Goal: Information Seeking & Learning: Learn about a topic

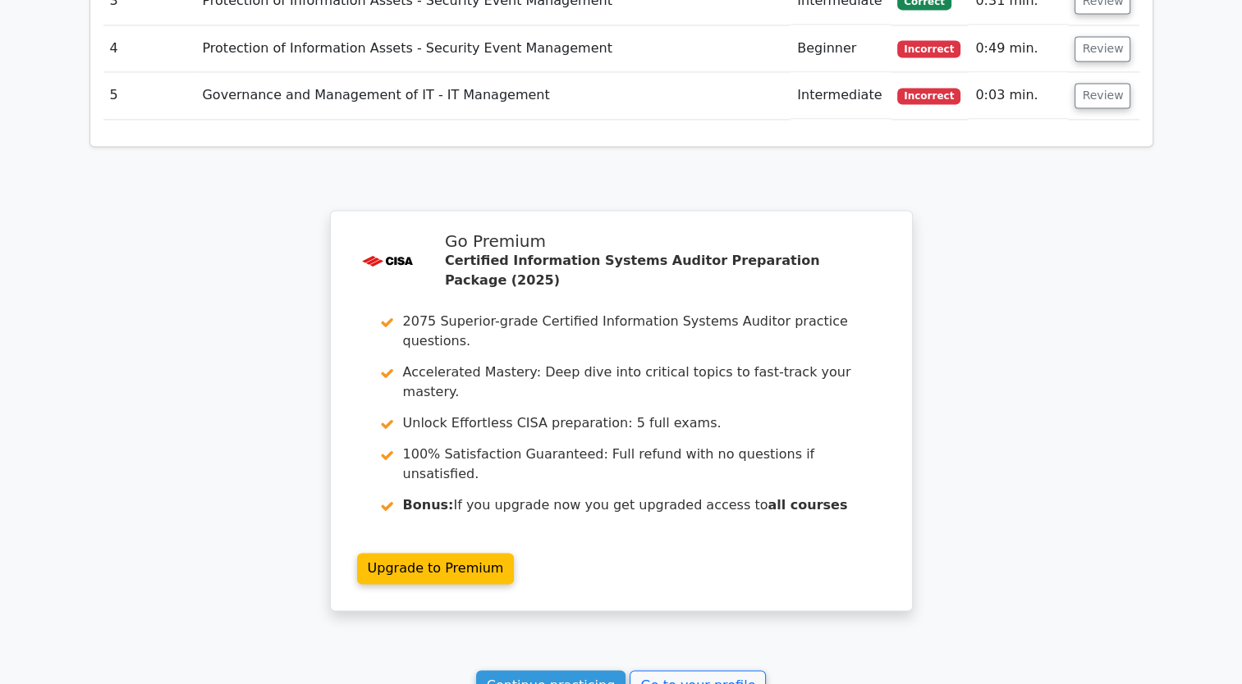
scroll to position [2404, 0]
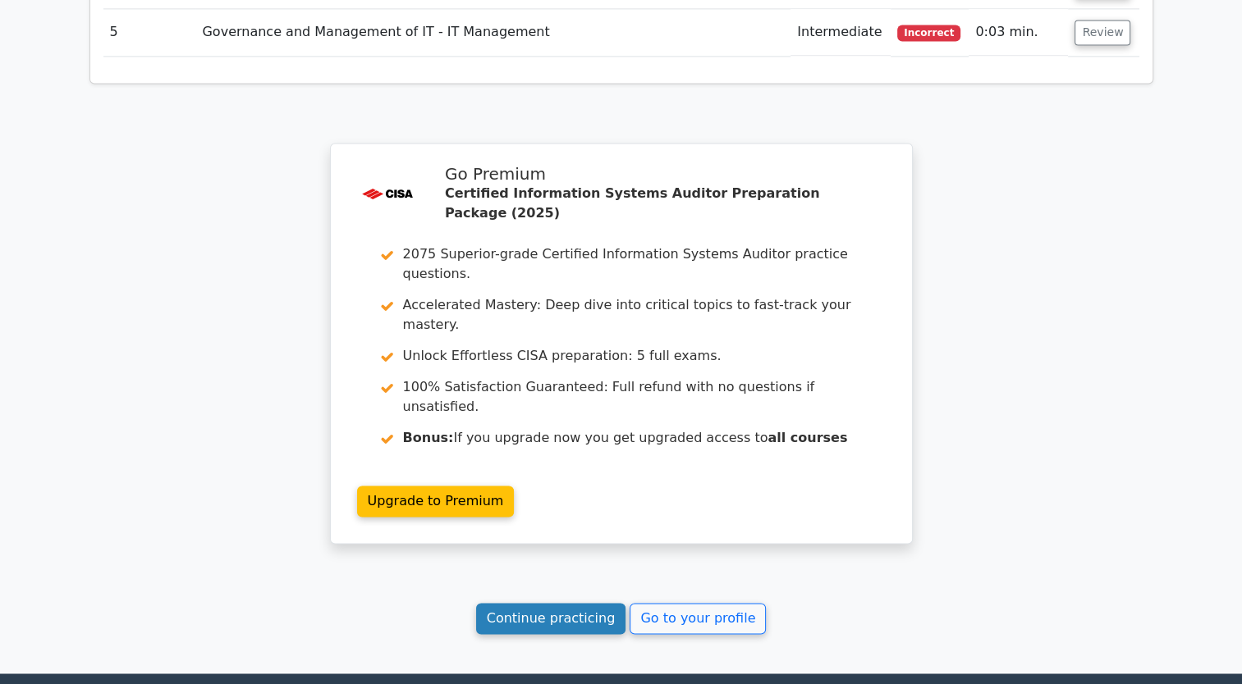
click at [531, 603] on link "Continue practicing" at bounding box center [551, 618] width 150 height 31
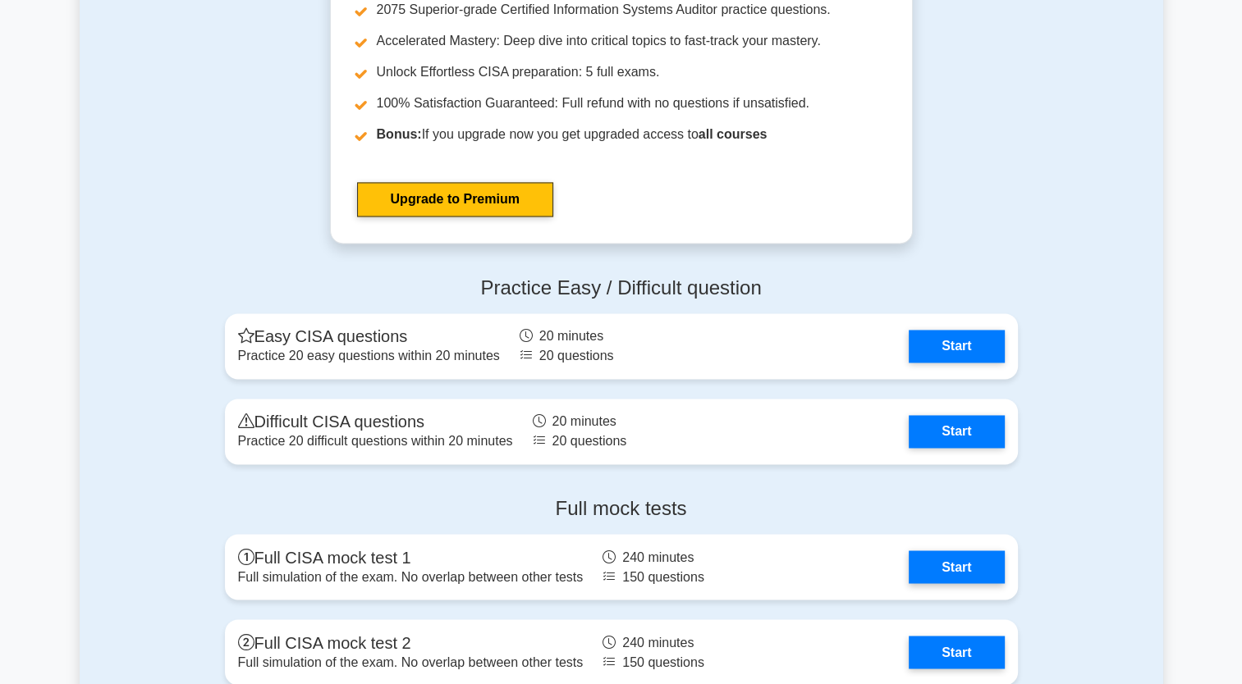
scroll to position [2544, 0]
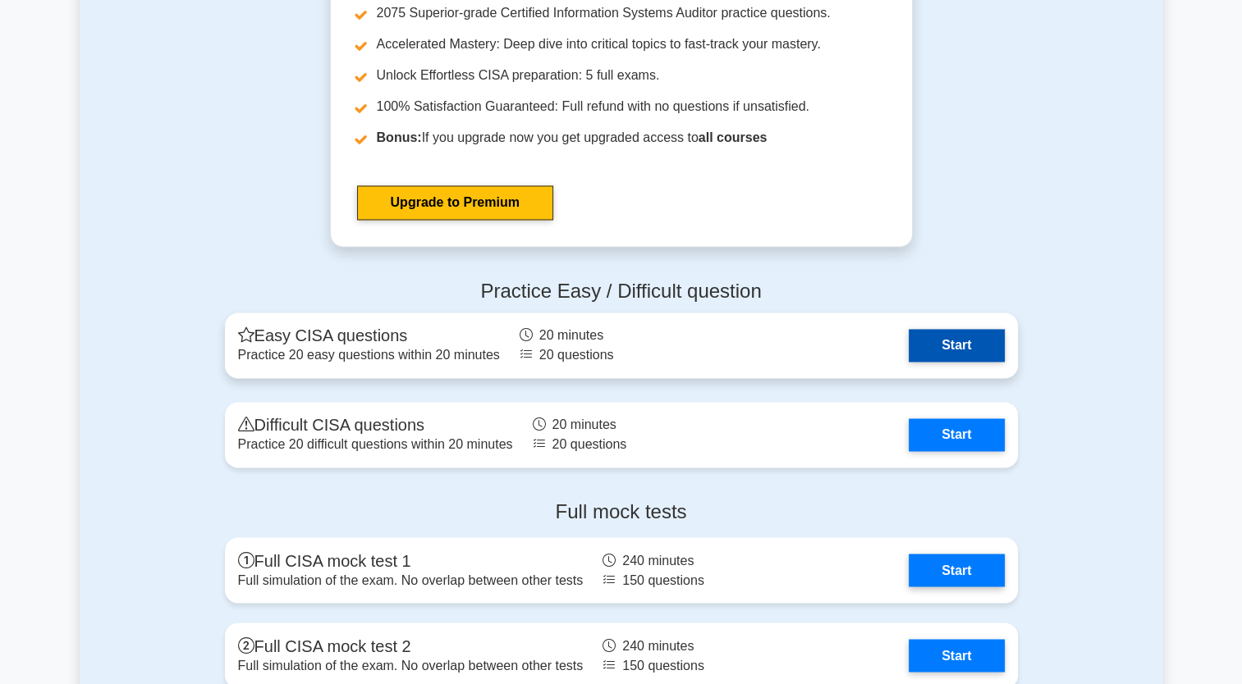
click at [923, 349] on link "Start" at bounding box center [955, 345] width 95 height 33
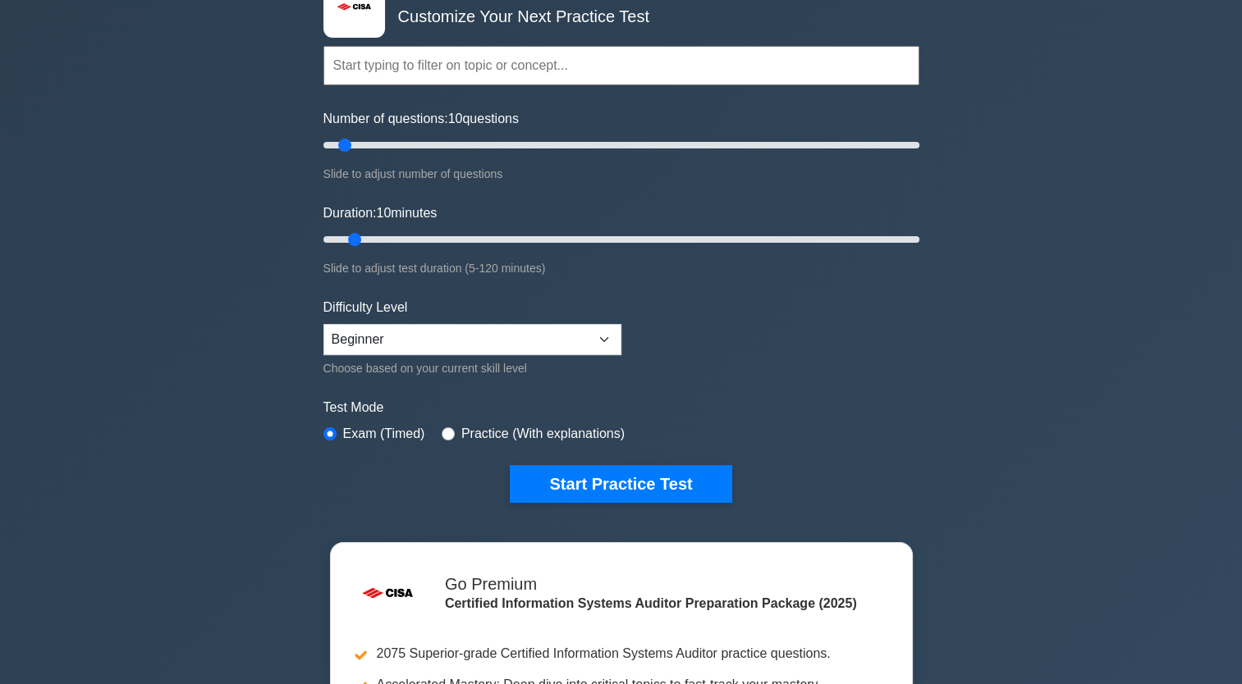
scroll to position [246, 0]
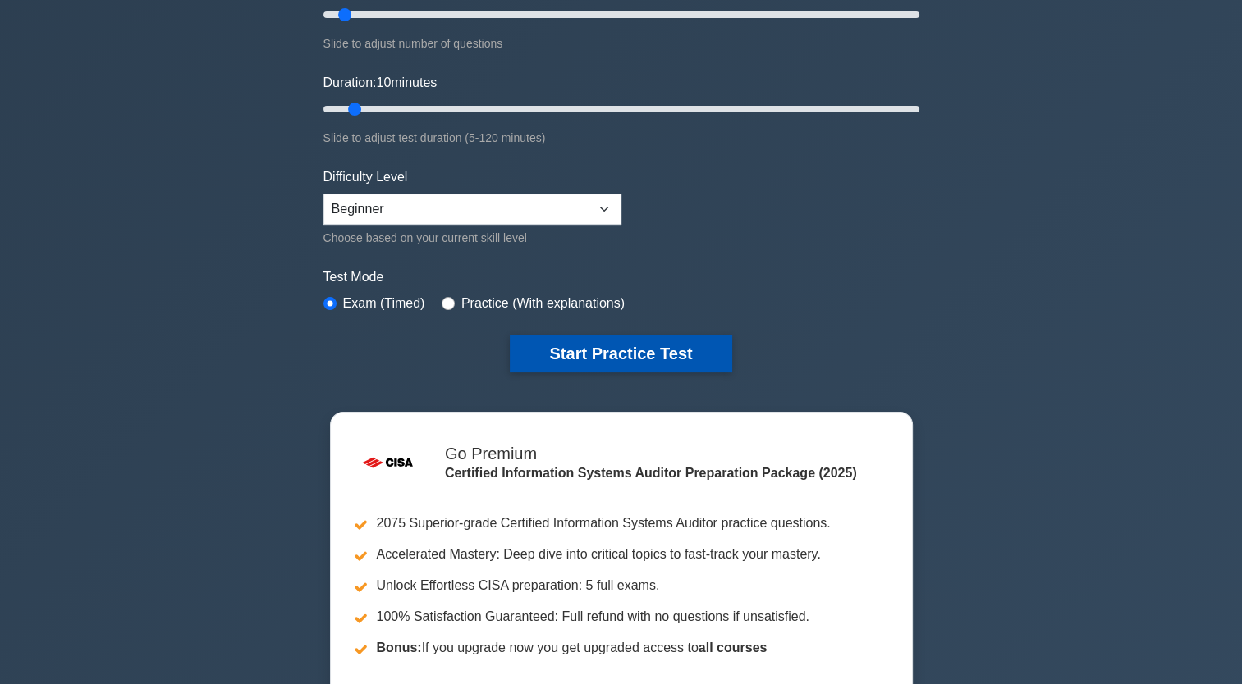
click at [568, 350] on button "Start Practice Test" at bounding box center [621, 354] width 222 height 38
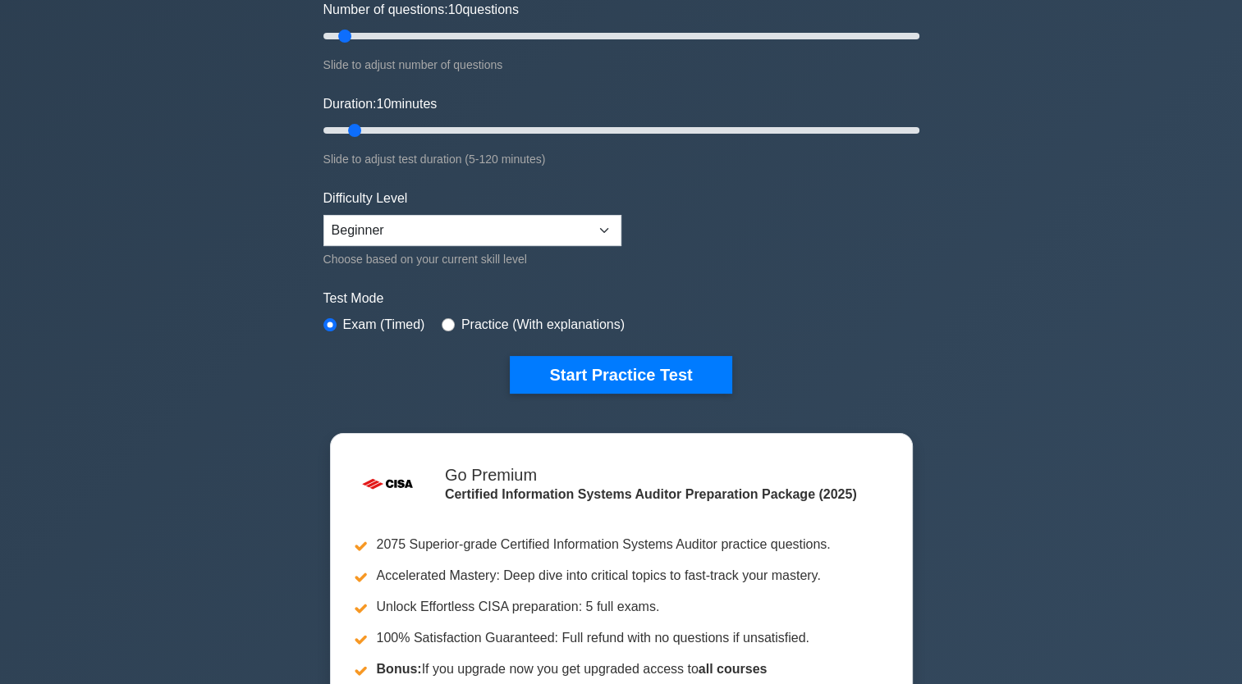
scroll to position [0, 0]
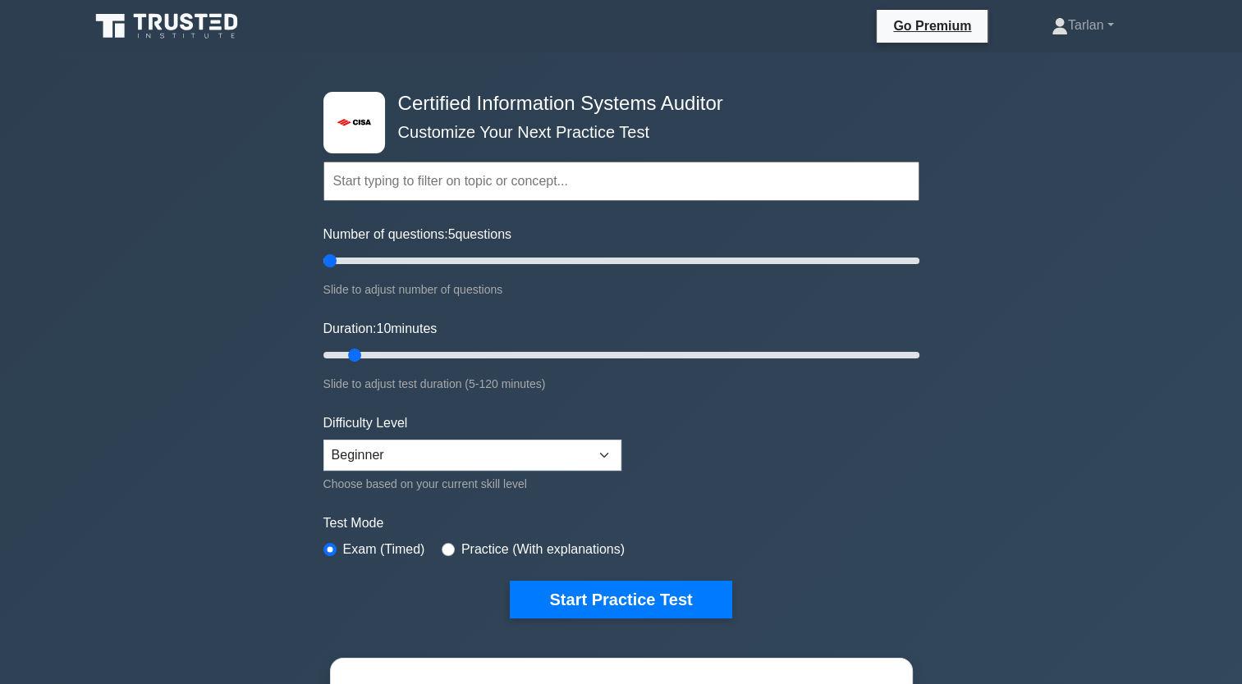
drag, startPoint x: 337, startPoint y: 260, endPoint x: 305, endPoint y: 284, distance: 39.9
type input "5"
click at [323, 270] on input "Number of questions: 5 questions" at bounding box center [621, 261] width 596 height 20
drag, startPoint x: 353, startPoint y: 352, endPoint x: 276, endPoint y: 366, distance: 78.4
type input "5"
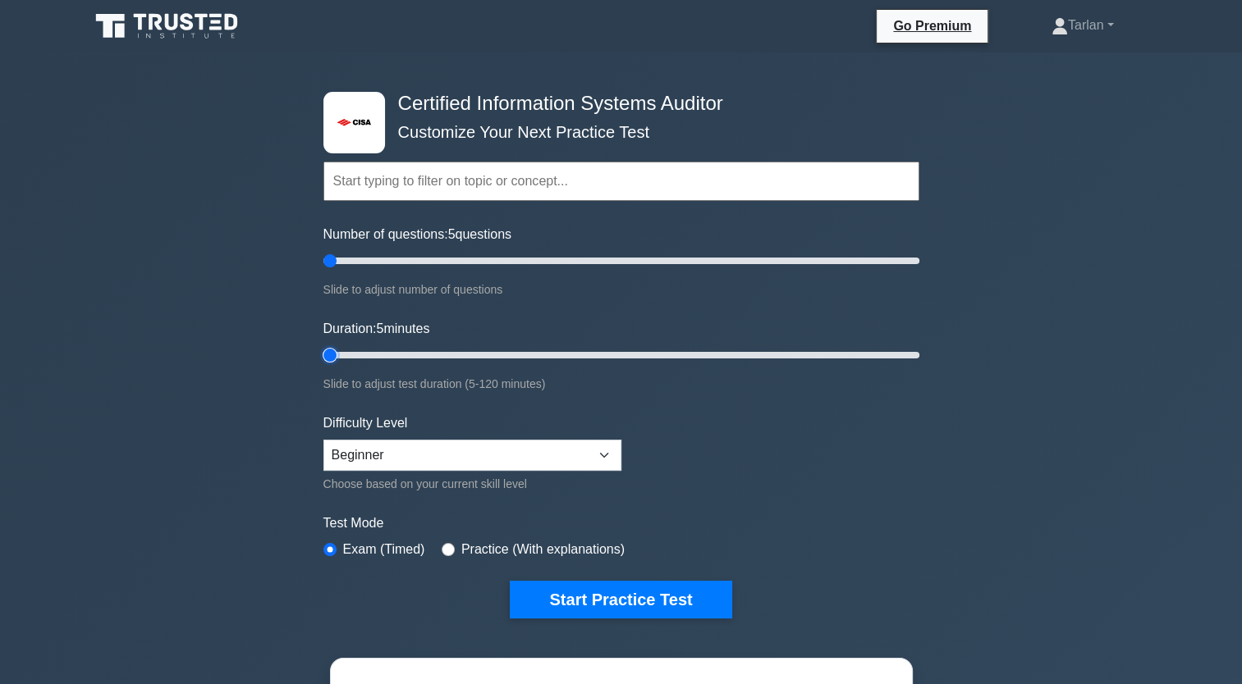
click at [323, 365] on input "Duration: 5 minutes" at bounding box center [621, 355] width 596 height 20
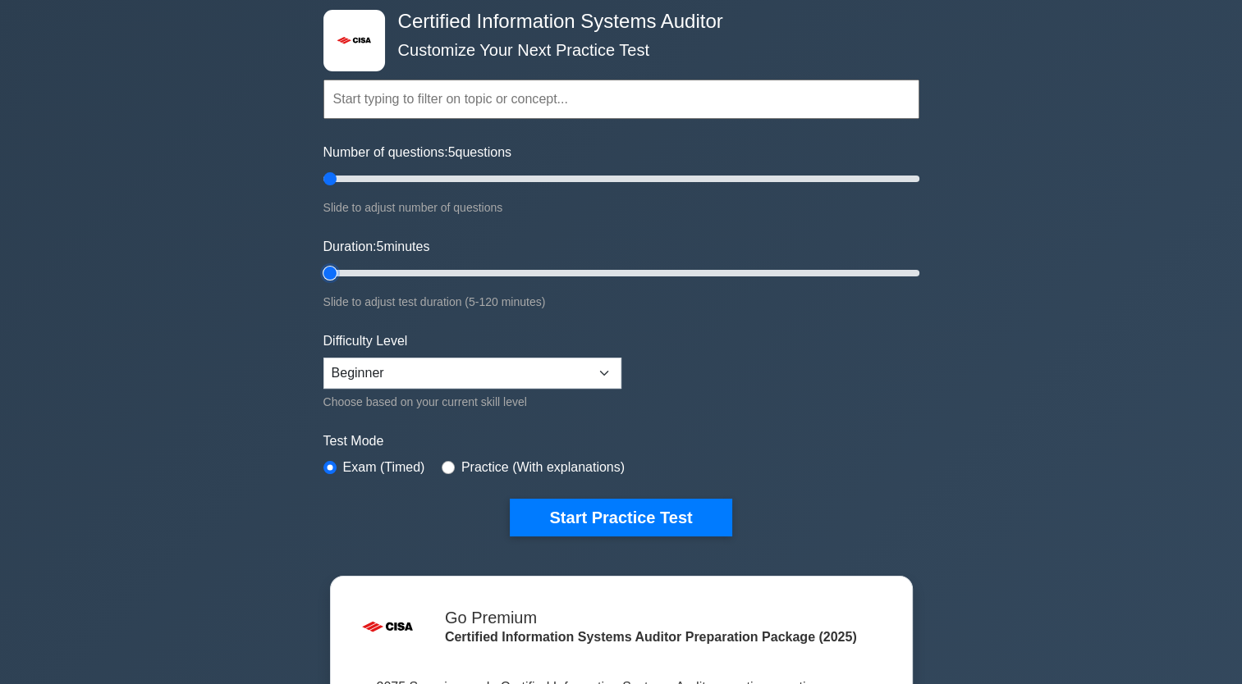
scroll to position [164, 0]
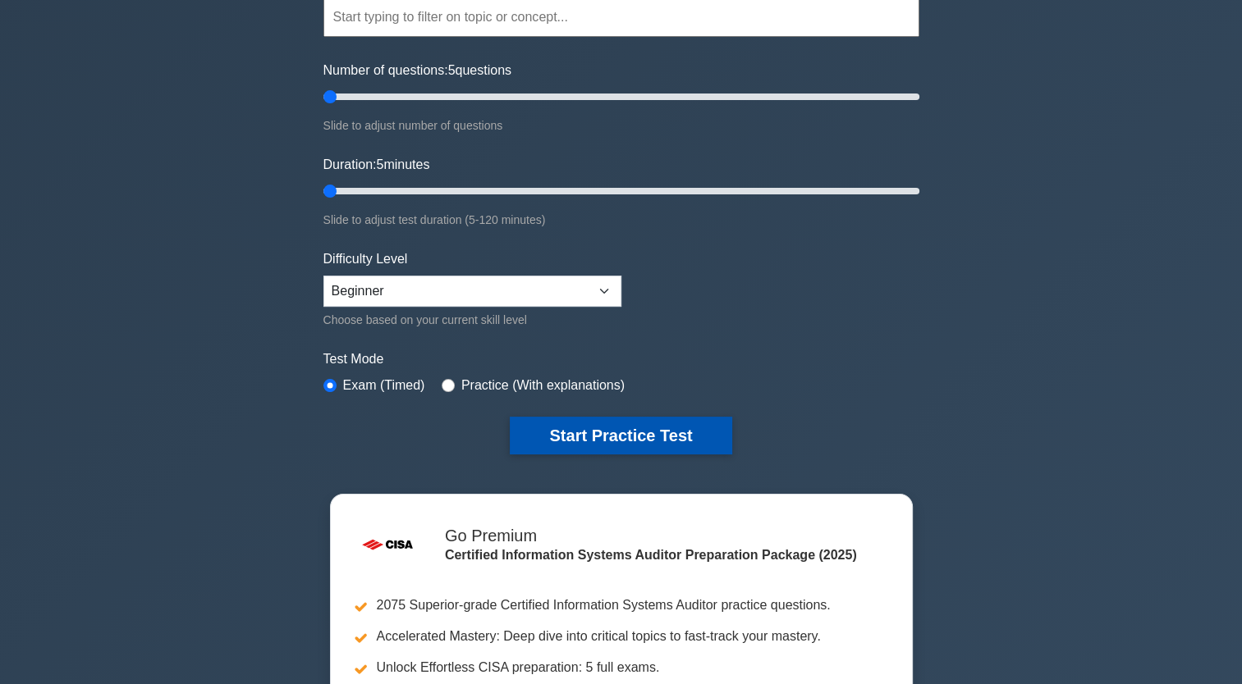
click at [597, 434] on button "Start Practice Test" at bounding box center [621, 436] width 222 height 38
click at [598, 429] on button "Start Practice Test" at bounding box center [621, 436] width 222 height 38
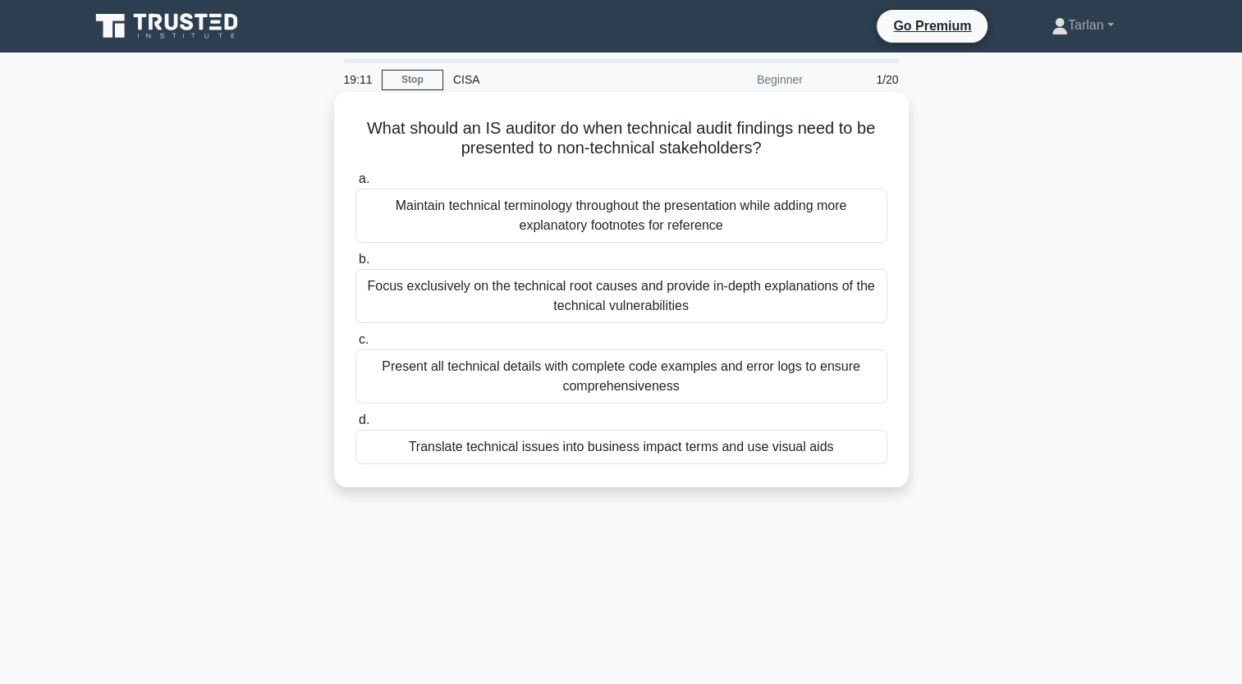
click at [599, 451] on div "Translate technical issues into business impact terms and use visual aids" at bounding box center [621, 447] width 532 height 34
click at [456, 455] on div "Translate technical issues into business impact terms and use visual aids" at bounding box center [621, 447] width 532 height 34
click at [355, 426] on input "d. Translate technical issues into business impact terms and use visual aids" at bounding box center [355, 420] width 0 height 11
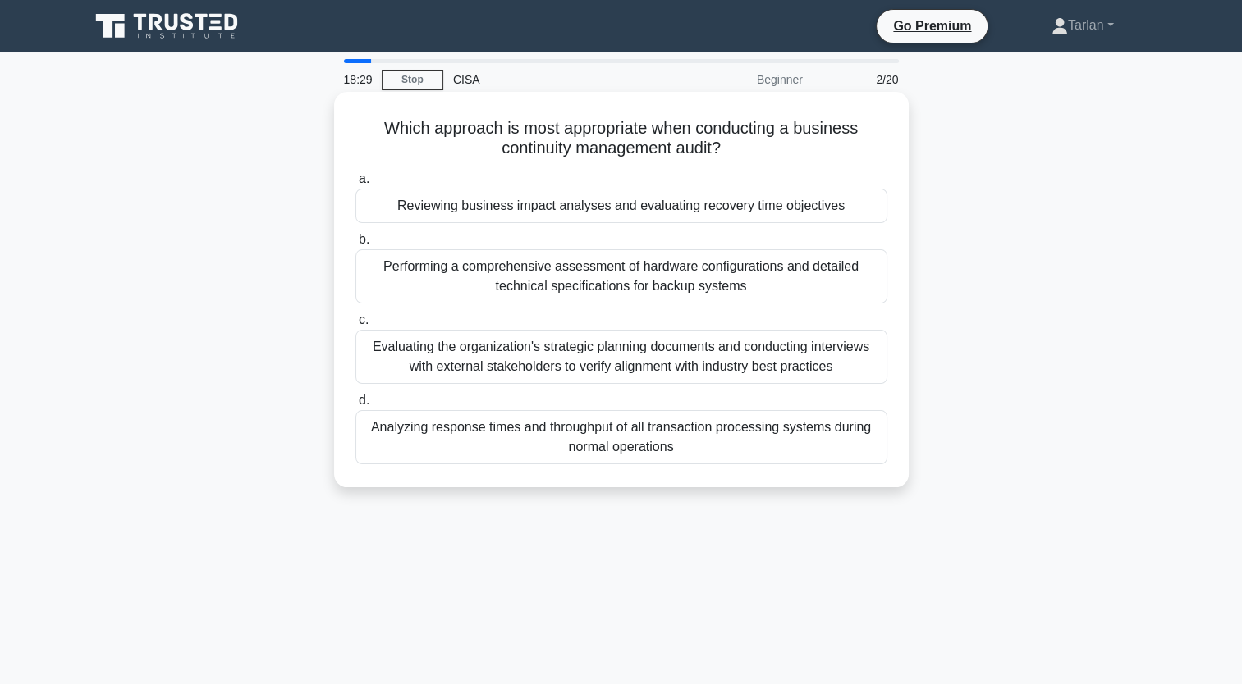
click at [698, 214] on div "Reviewing business impact analyses and evaluating recovery time objectives" at bounding box center [621, 206] width 532 height 34
click at [355, 185] on input "a. Reviewing business impact analyses and evaluating recovery time objectives" at bounding box center [355, 179] width 0 height 11
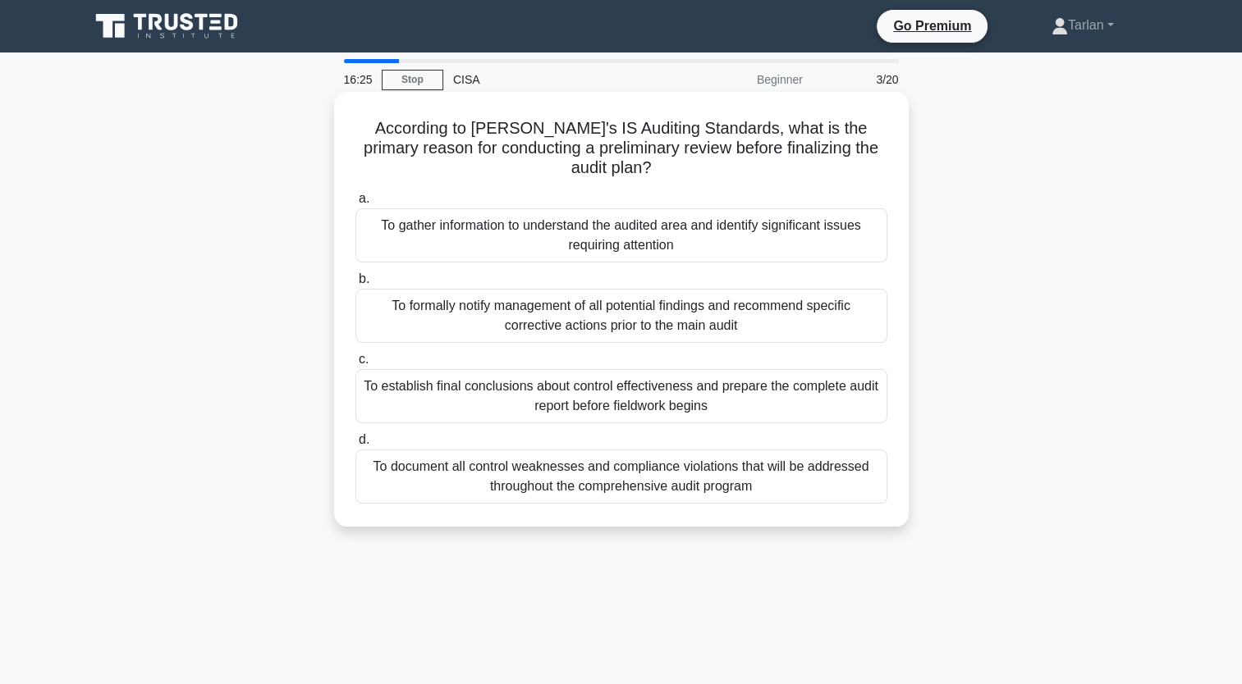
click at [582, 369] on div "To establish final conclusions about control effectiveness and prepare the comp…" at bounding box center [621, 396] width 532 height 54
click at [355, 361] on input "c. To establish final conclusions about control effectiveness and prepare the c…" at bounding box center [355, 359] width 0 height 11
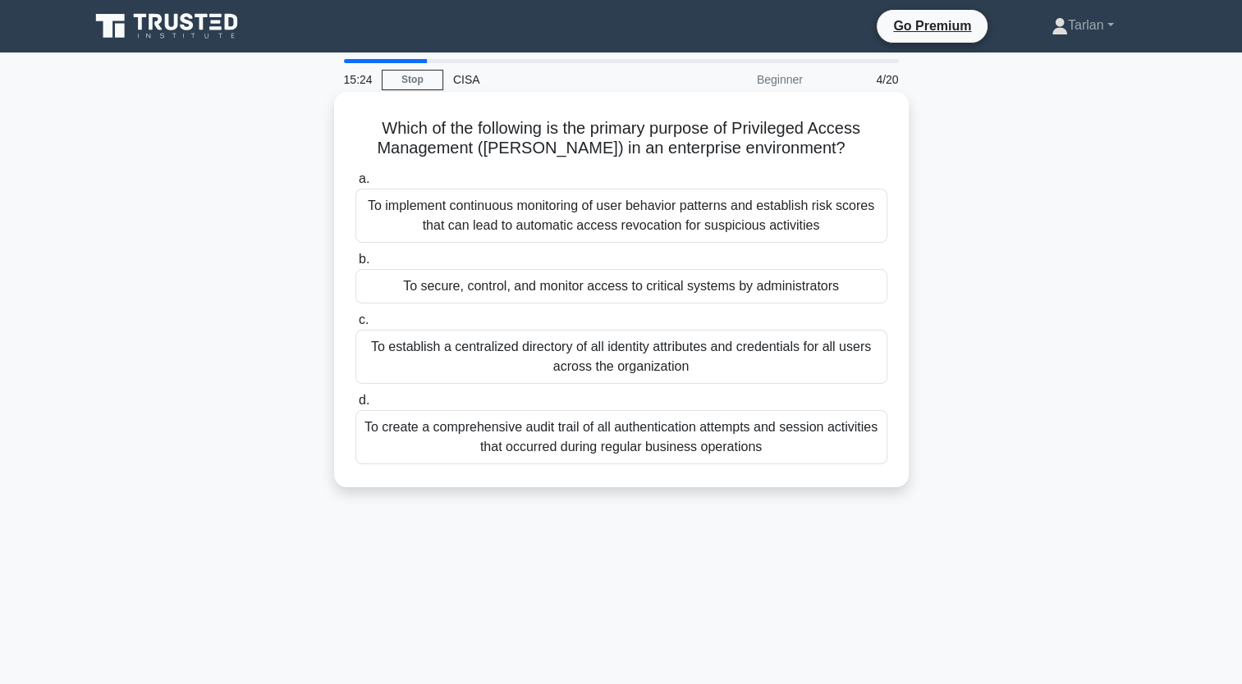
click at [592, 223] on div "To implement continuous monitoring of user behavior patterns and establish risk…" at bounding box center [621, 216] width 532 height 54
click at [355, 185] on input "a. To implement continuous monitoring of user behavior patterns and establish r…" at bounding box center [355, 179] width 0 height 11
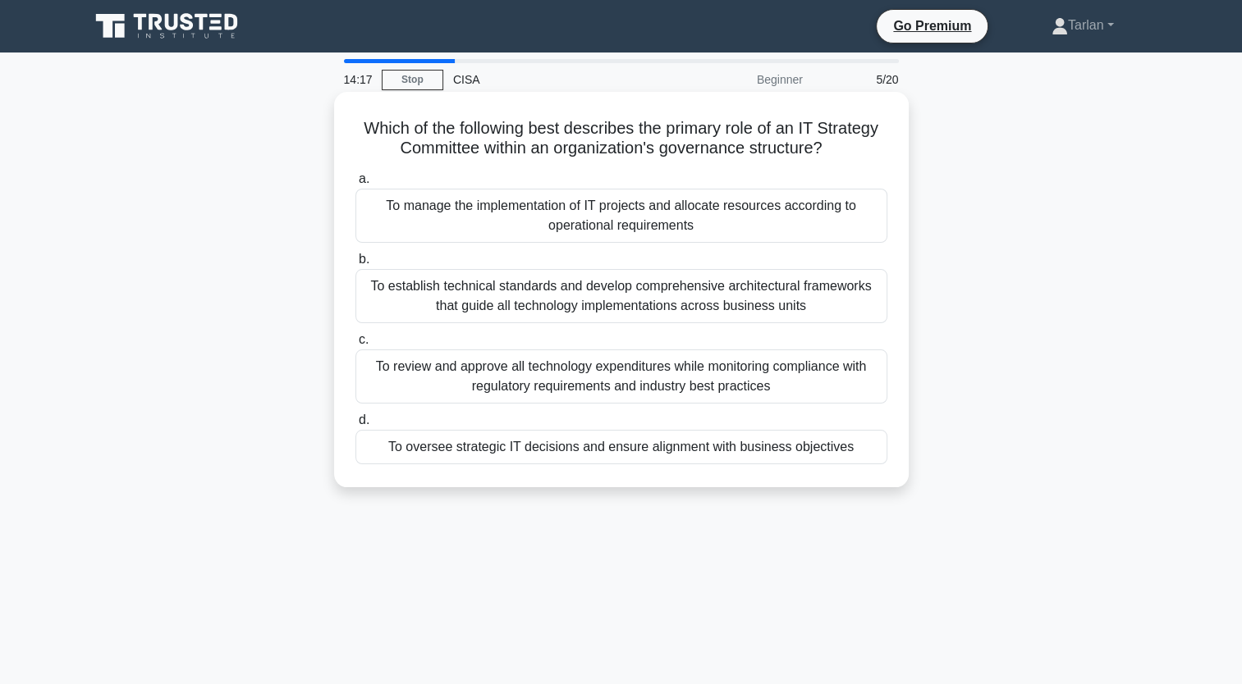
click at [533, 455] on div "To oversee strategic IT decisions and ensure alignment with business objectives" at bounding box center [621, 447] width 532 height 34
click at [355, 426] on input "d. To oversee strategic IT decisions and ensure alignment with business objecti…" at bounding box center [355, 420] width 0 height 11
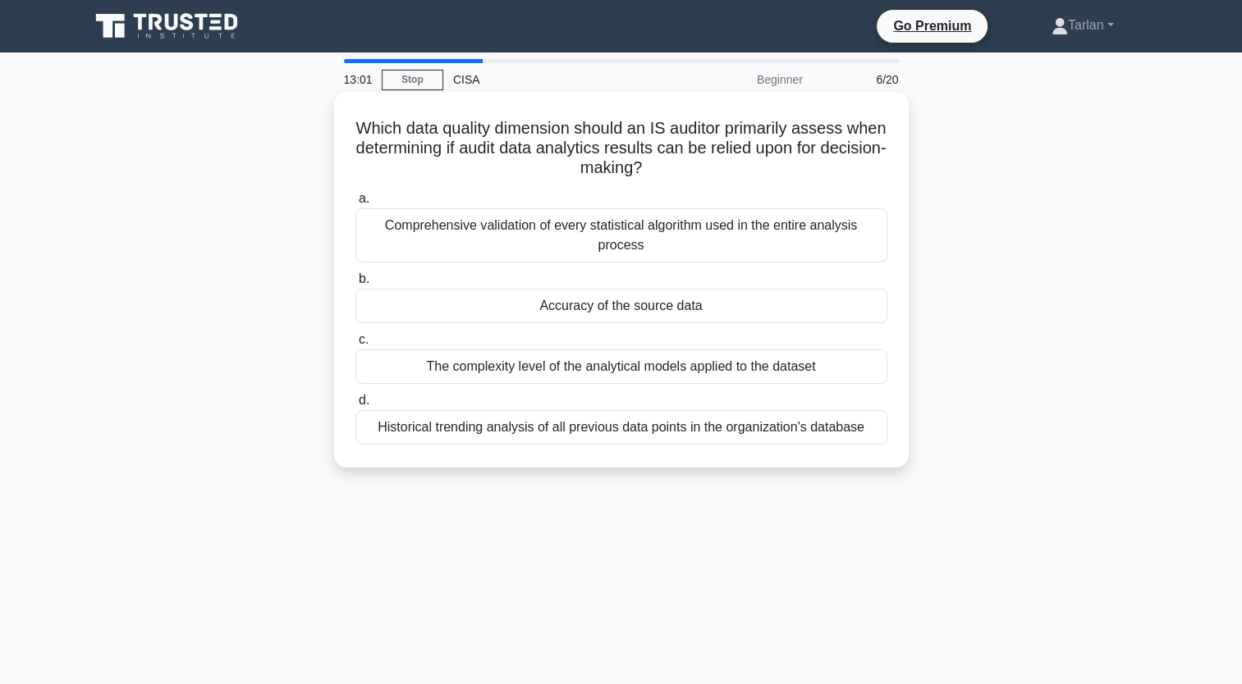
click at [592, 312] on div "Accuracy of the source data" at bounding box center [621, 306] width 532 height 34
click at [355, 285] on input "b. Accuracy of the source data" at bounding box center [355, 279] width 0 height 11
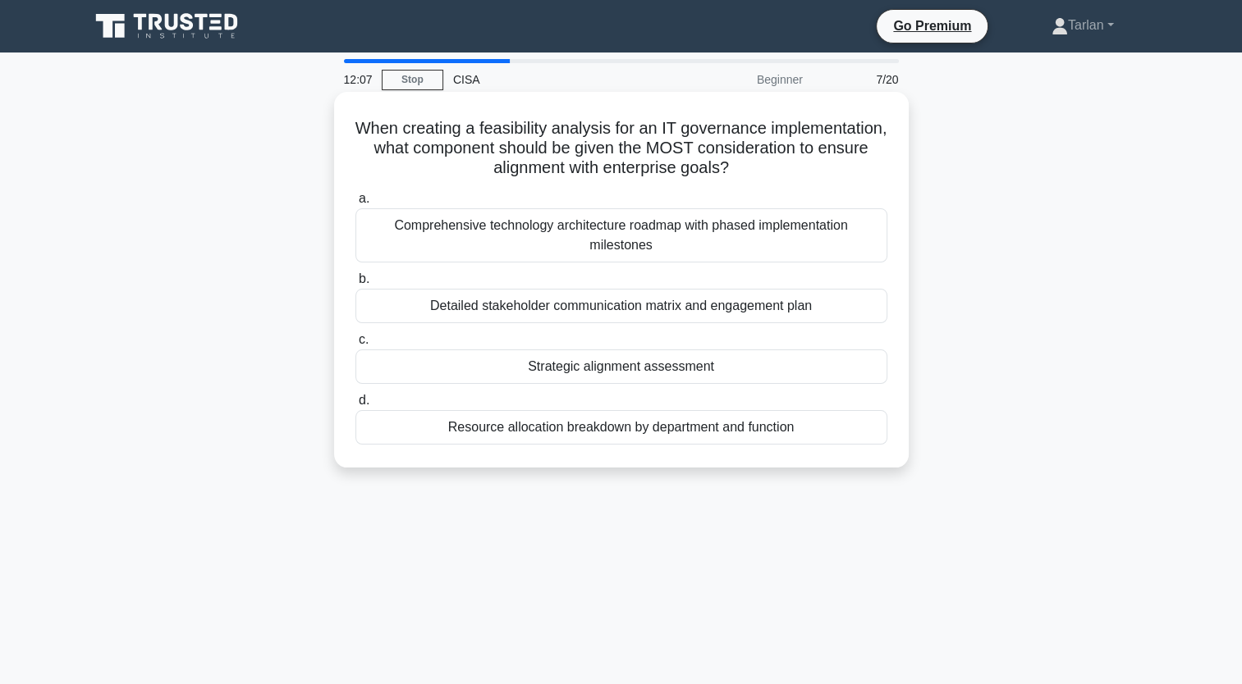
click at [681, 370] on div "Strategic alignment assessment" at bounding box center [621, 367] width 532 height 34
click at [355, 345] on input "c. Strategic alignment assessment" at bounding box center [355, 340] width 0 height 11
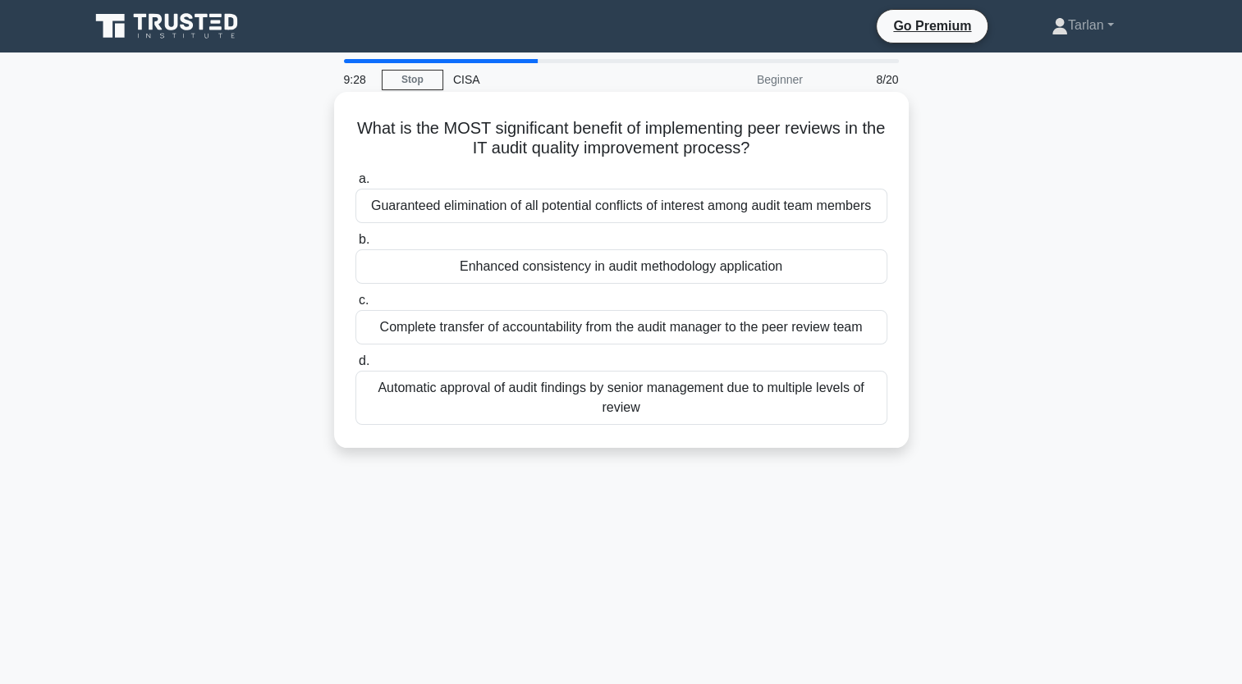
click at [563, 268] on div "Enhanced consistency in audit methodology application" at bounding box center [621, 266] width 532 height 34
click at [355, 245] on input "b. Enhanced consistency in audit methodology application" at bounding box center [355, 240] width 0 height 11
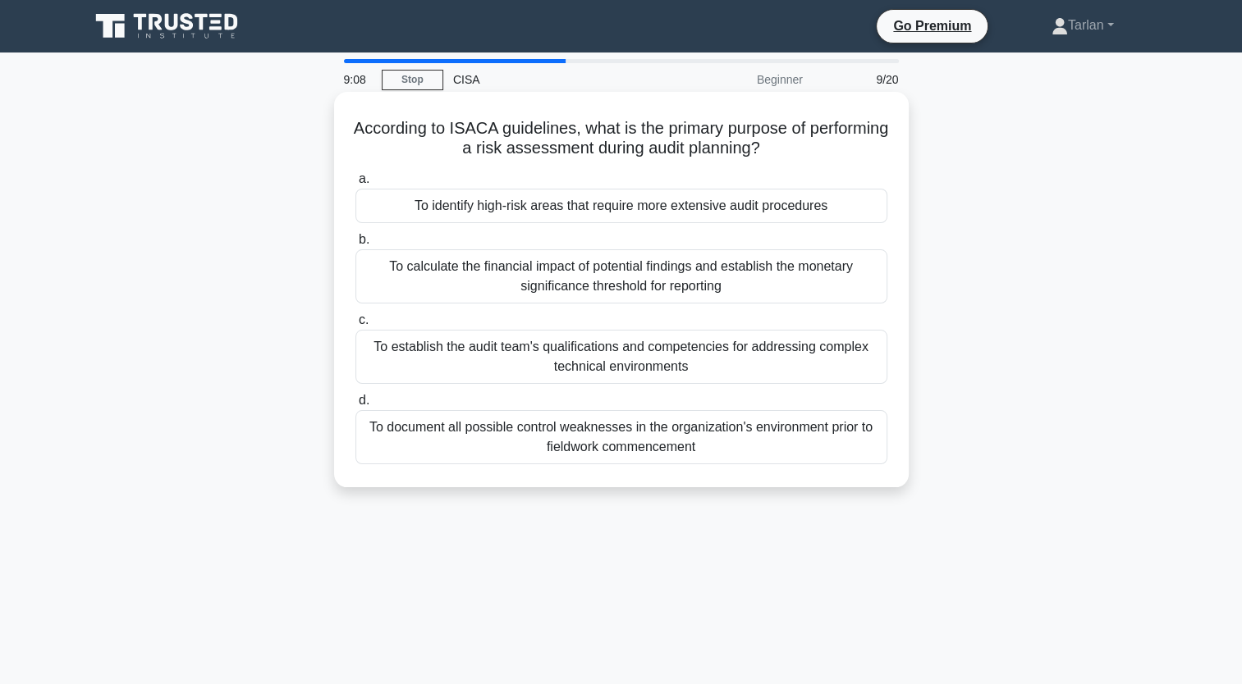
click at [643, 212] on div "To identify high-risk areas that require more extensive audit procedures" at bounding box center [621, 206] width 532 height 34
click at [355, 185] on input "a. To identify high-risk areas that require more extensive audit procedures" at bounding box center [355, 179] width 0 height 11
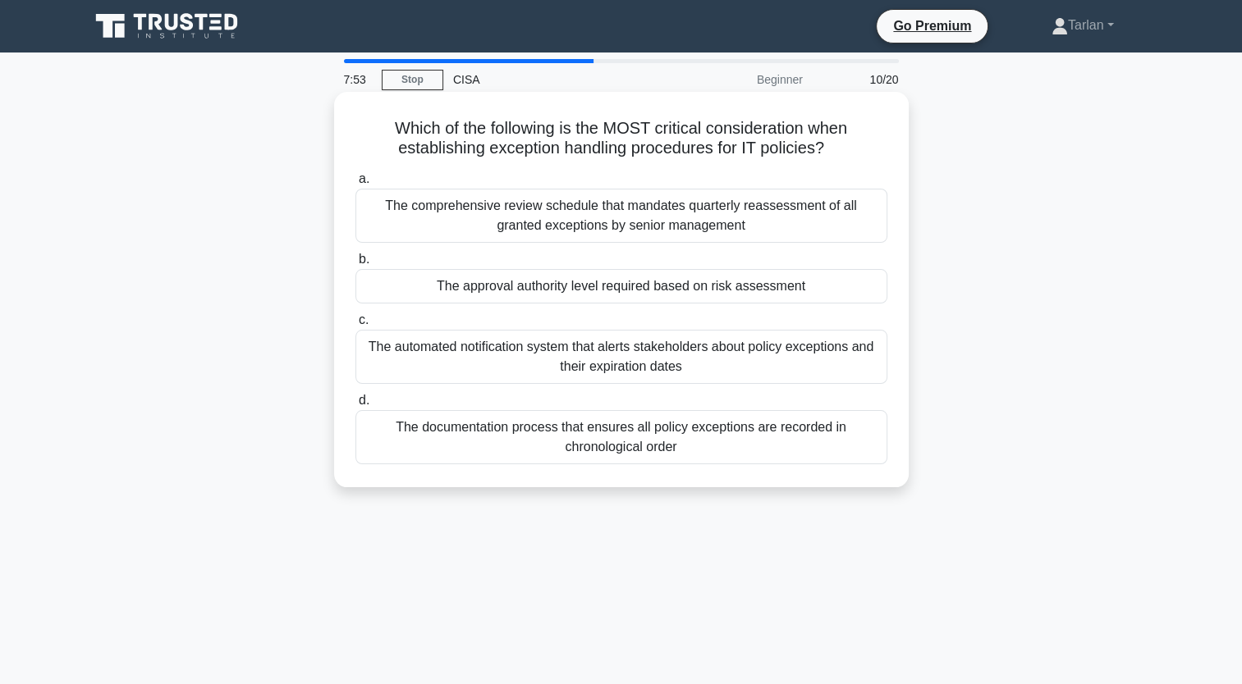
click at [615, 294] on div "The approval authority level required based on risk assessment" at bounding box center [621, 286] width 532 height 34
click at [355, 265] on input "b. The approval authority level required based on risk assessment" at bounding box center [355, 259] width 0 height 11
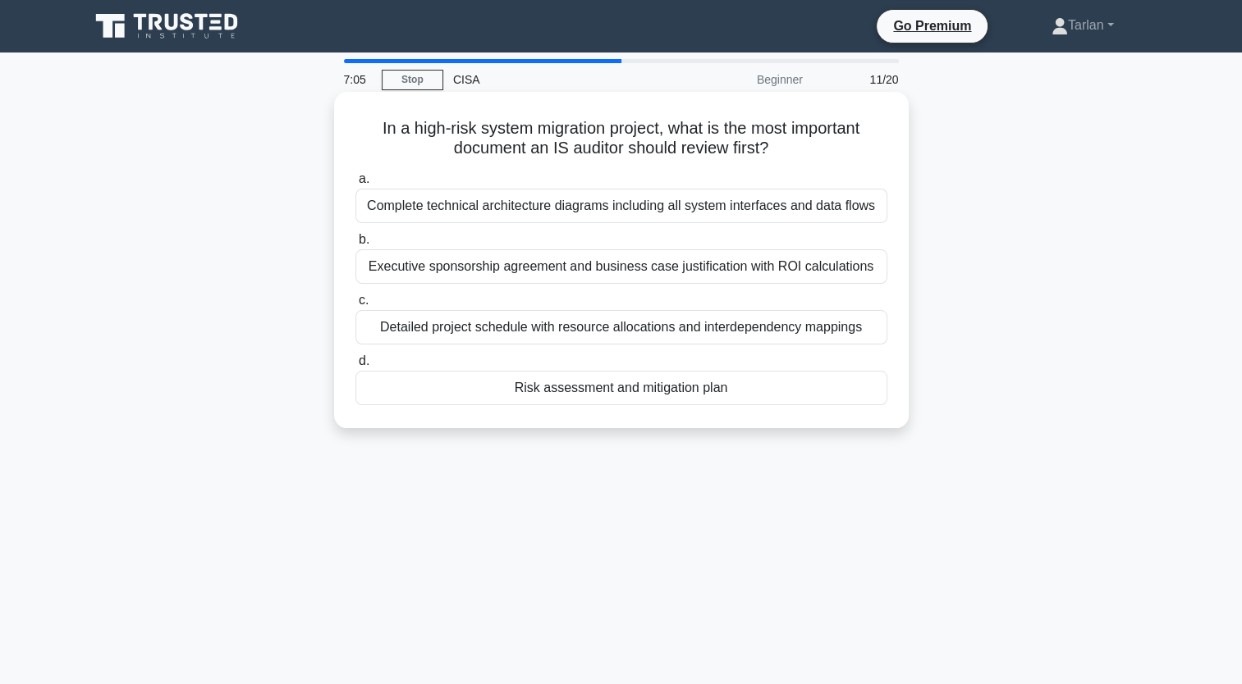
click at [619, 388] on div "Risk assessment and mitigation plan" at bounding box center [621, 388] width 532 height 34
click at [355, 367] on input "d. Risk assessment and mitigation plan" at bounding box center [355, 361] width 0 height 11
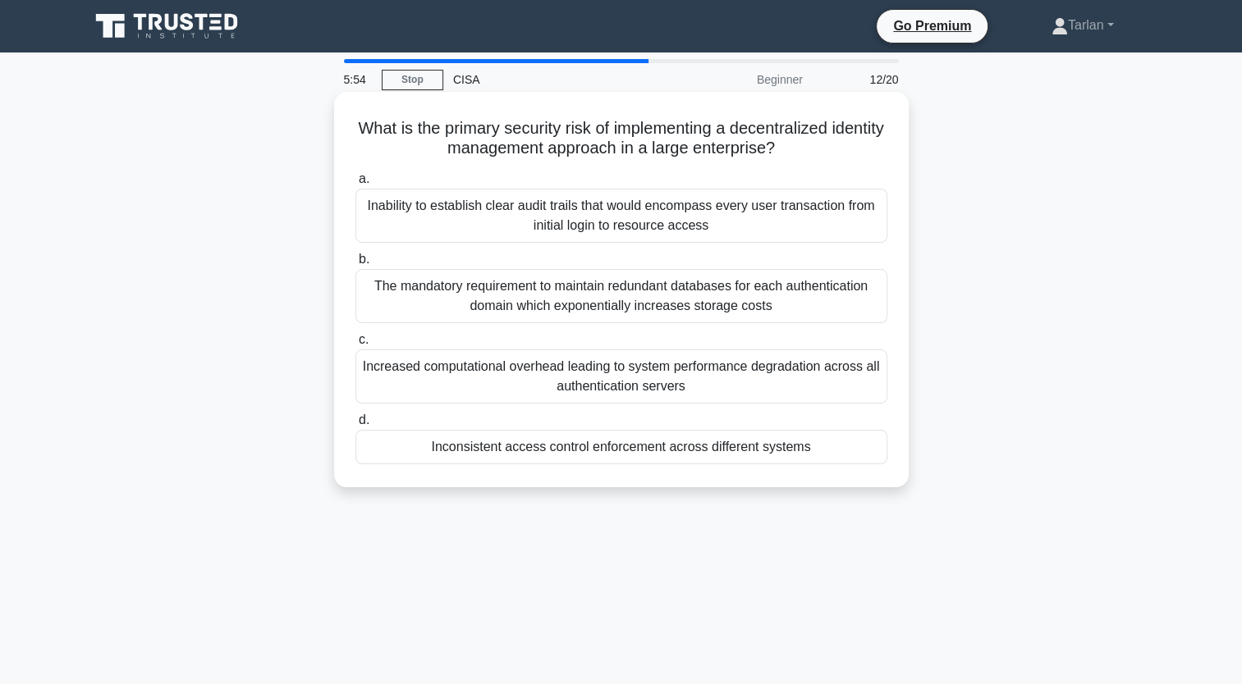
click at [720, 448] on div "Inconsistent access control enforcement across different systems" at bounding box center [621, 447] width 532 height 34
click at [355, 426] on input "d. Inconsistent access control enforcement across different systems" at bounding box center [355, 420] width 0 height 11
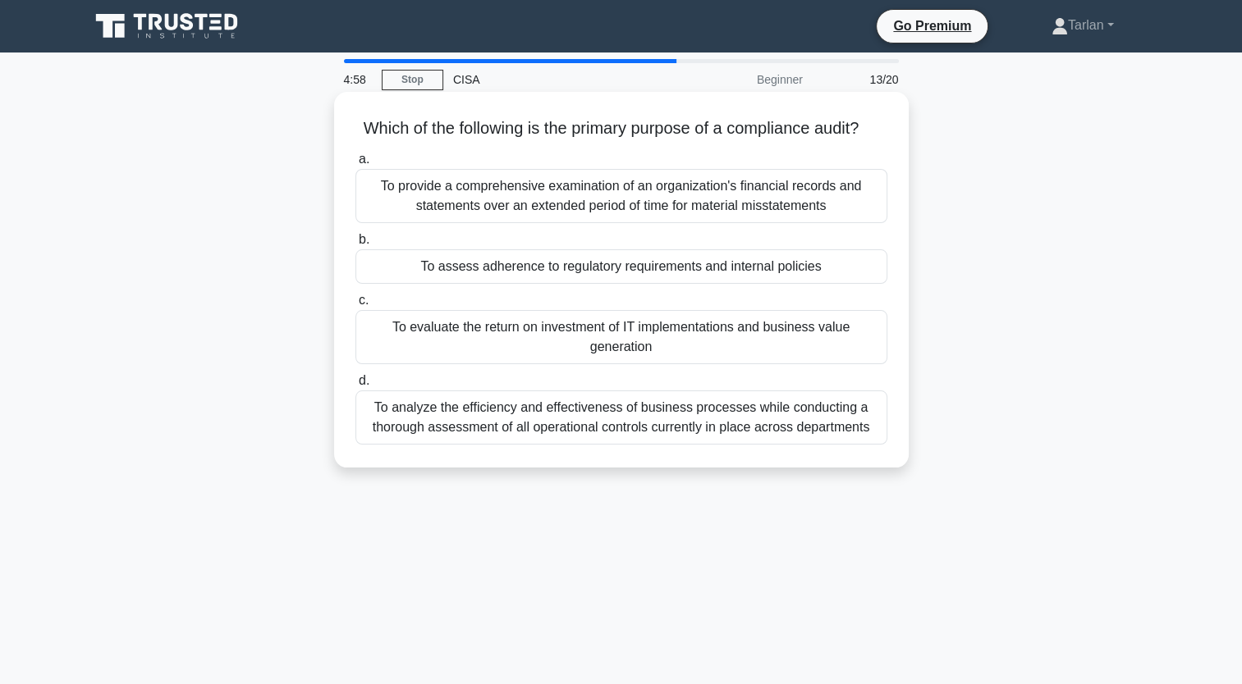
click at [628, 284] on div "To assess adherence to regulatory requirements and internal policies" at bounding box center [621, 266] width 532 height 34
click at [355, 245] on input "b. To assess adherence to regulatory requirements and internal policies" at bounding box center [355, 240] width 0 height 11
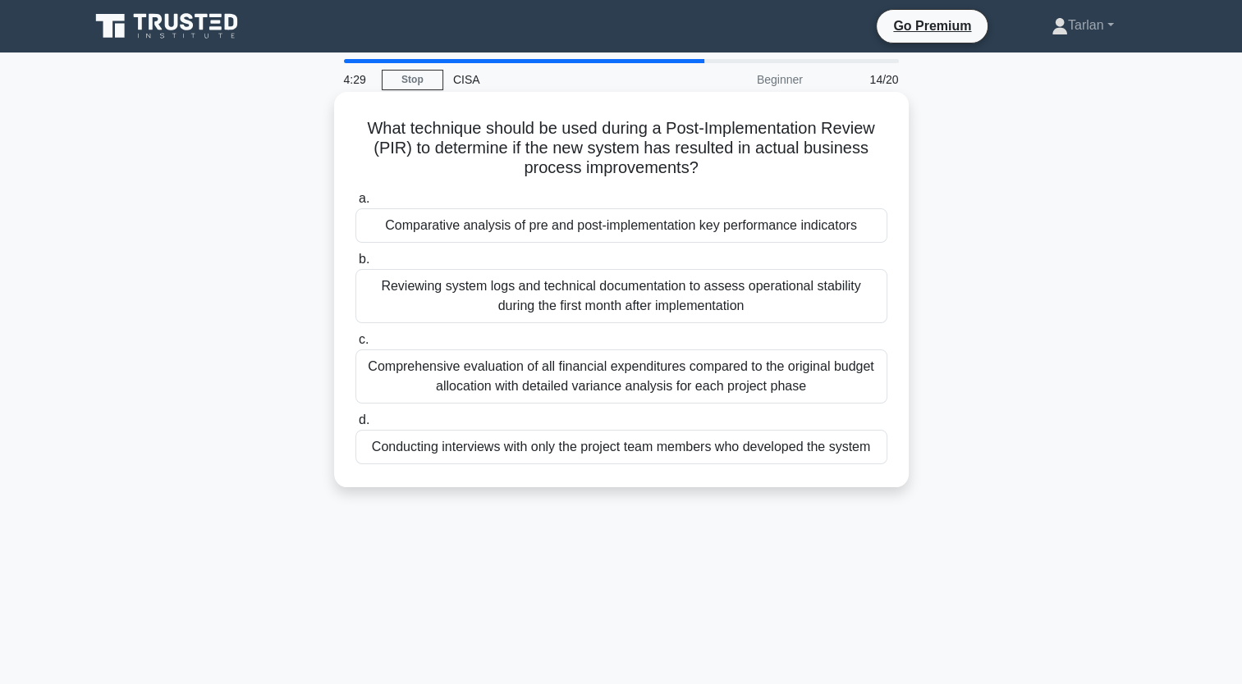
click at [502, 228] on div "Comparative analysis of pre and post-implementation key performance indicators" at bounding box center [621, 225] width 532 height 34
click at [355, 204] on input "a. Comparative analysis of pre and post-implementation key performance indicato…" at bounding box center [355, 199] width 0 height 11
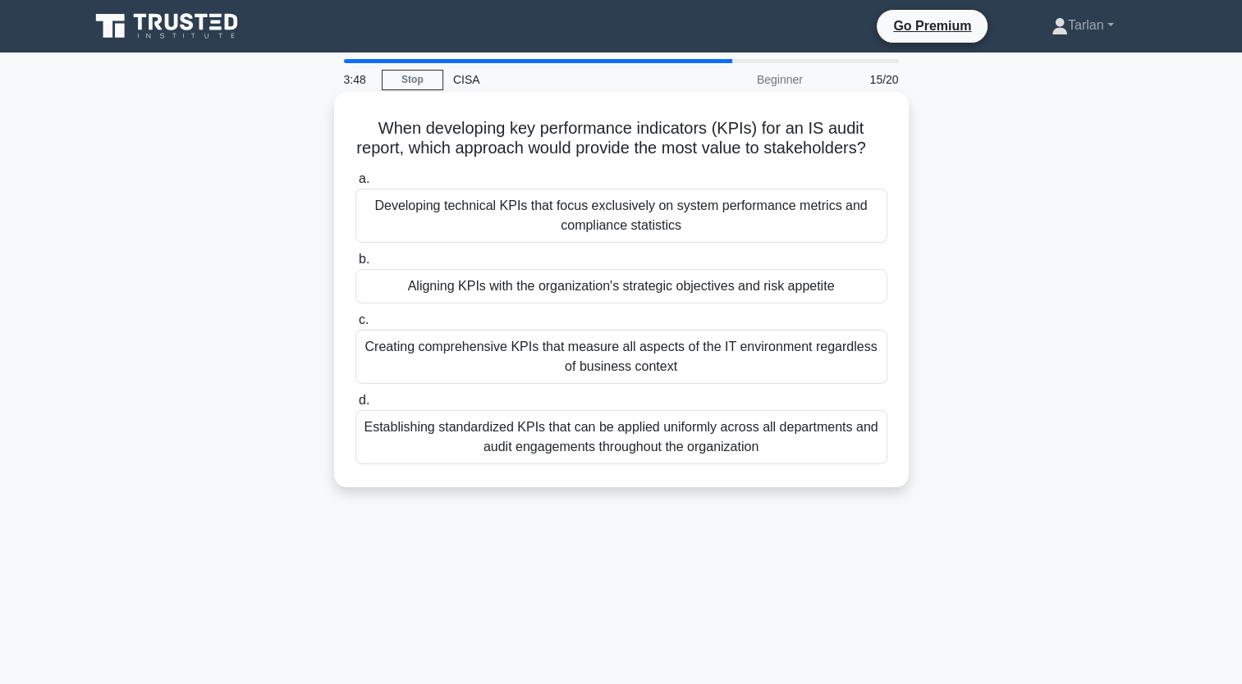
click at [627, 304] on div "Aligning KPIs with the organization's strategic objectives and risk appetite" at bounding box center [621, 286] width 532 height 34
click at [355, 265] on input "b. Aligning KPIs with the organization's strategic objectives and risk appetite" at bounding box center [355, 259] width 0 height 11
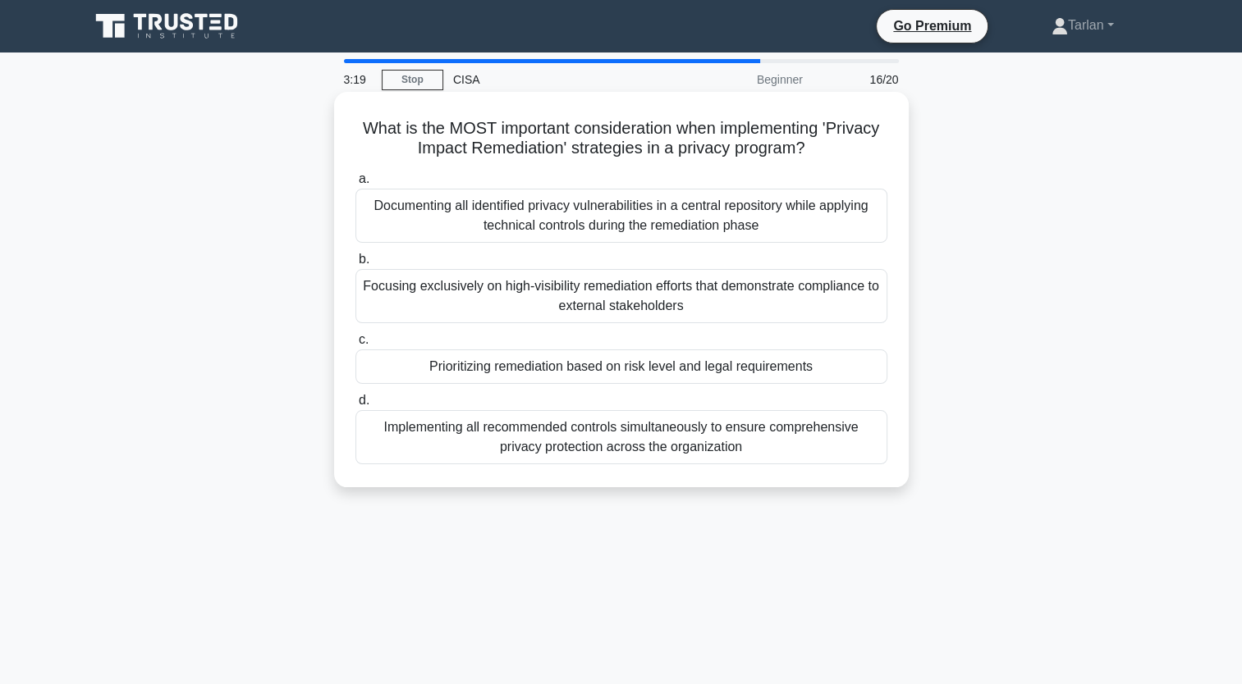
click at [633, 369] on div "Prioritizing remediation based on risk level and legal requirements" at bounding box center [621, 367] width 532 height 34
click at [355, 345] on input "c. Prioritizing remediation based on risk level and legal requirements" at bounding box center [355, 340] width 0 height 11
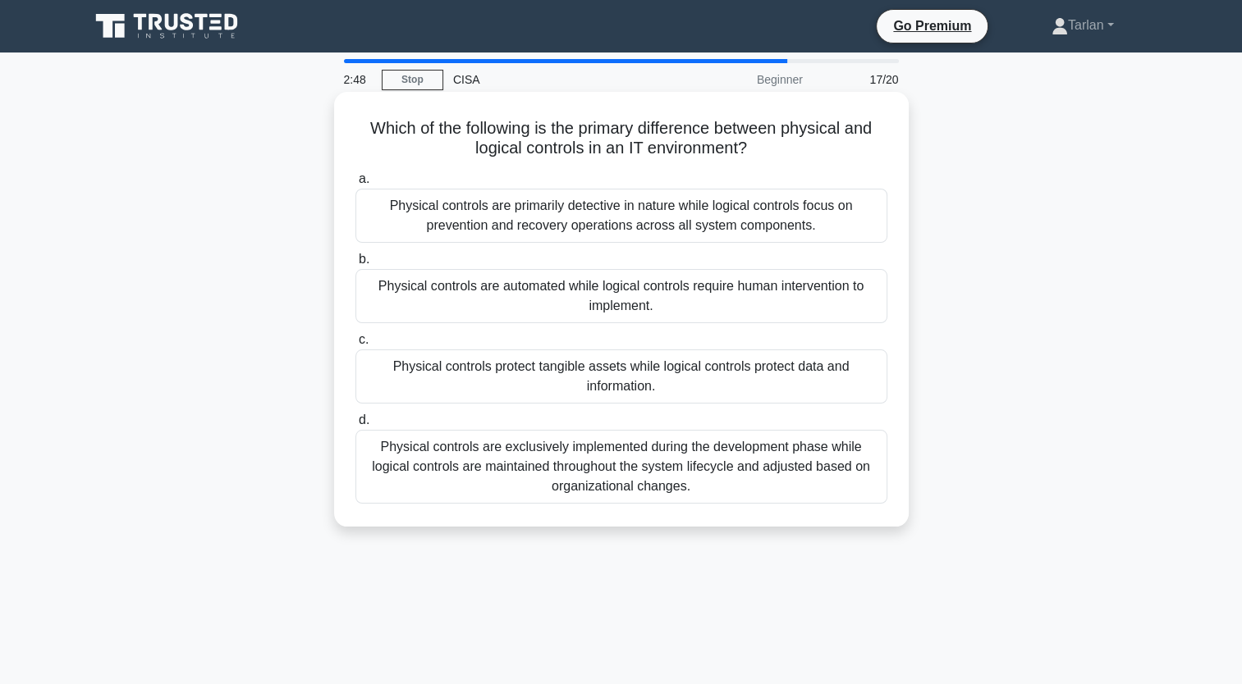
click at [577, 380] on div "Physical controls protect tangible assets while logical controls protect data a…" at bounding box center [621, 377] width 532 height 54
click at [355, 345] on input "c. Physical controls protect tangible assets while logical controls protect dat…" at bounding box center [355, 340] width 0 height 11
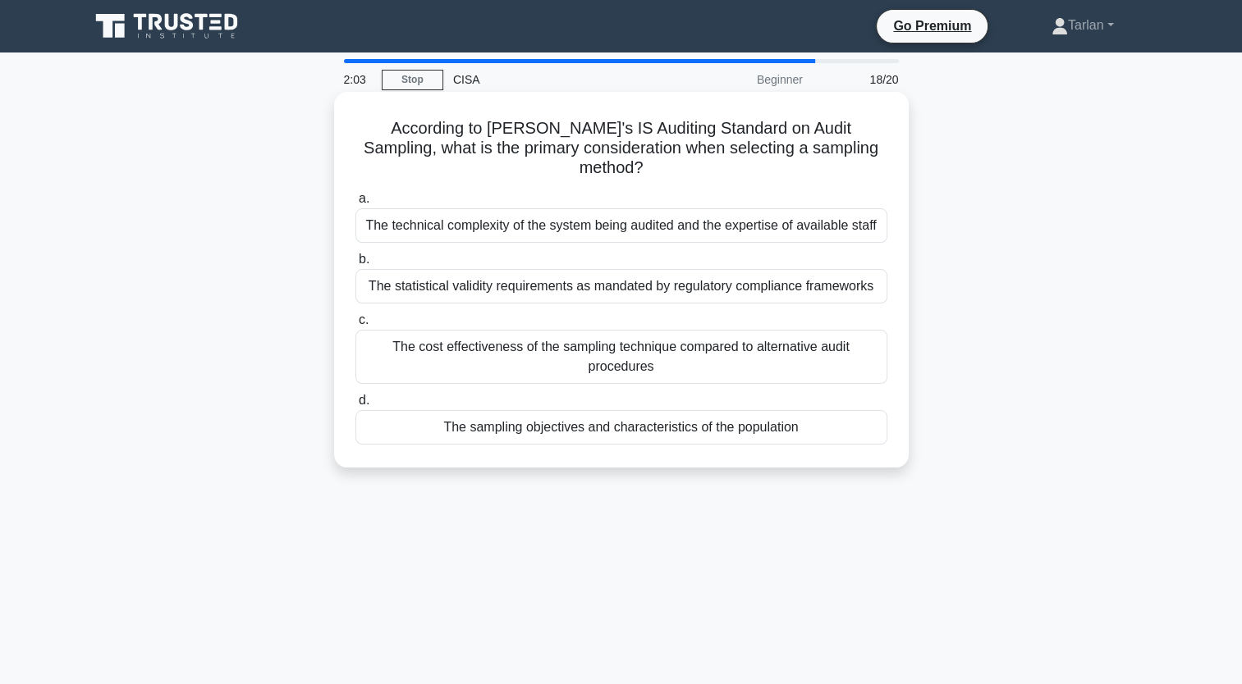
click at [572, 417] on div "The sampling objectives and characteristics of the population" at bounding box center [621, 427] width 532 height 34
click at [355, 406] on input "d. The sampling objectives and characteristics of the population" at bounding box center [355, 401] width 0 height 11
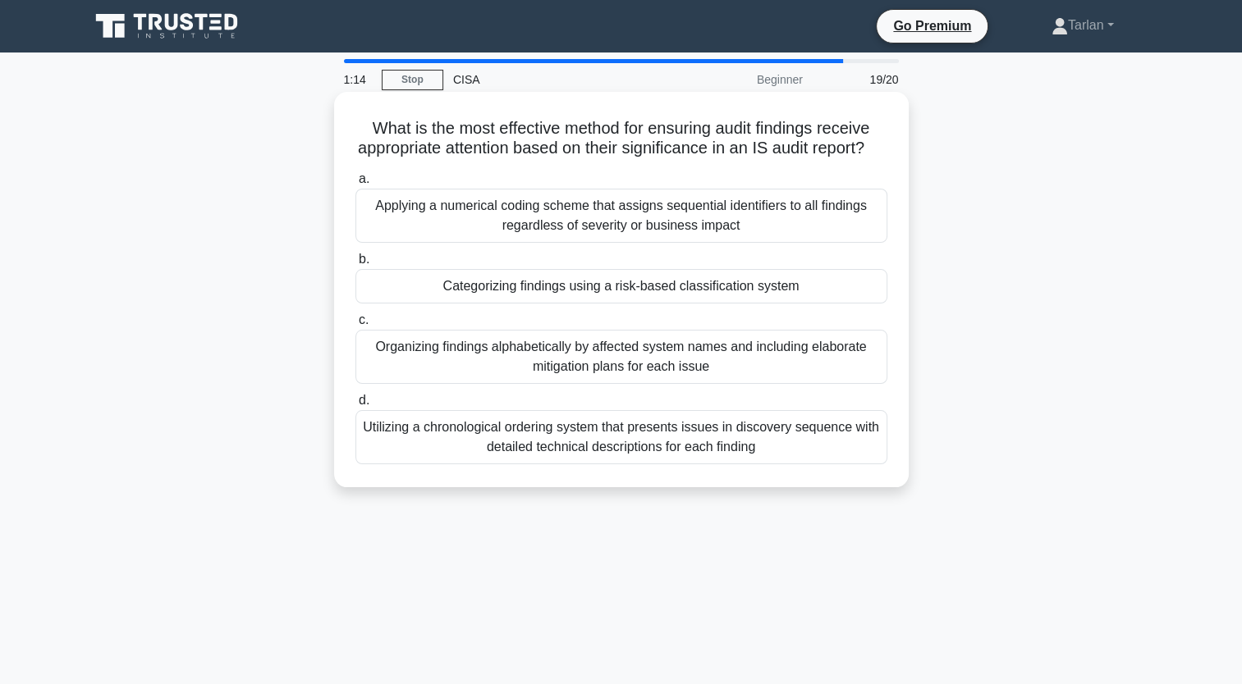
click at [596, 300] on div "Categorizing findings using a risk-based classification system" at bounding box center [621, 286] width 532 height 34
click at [355, 265] on input "b. Categorizing findings using a risk-based classification system" at bounding box center [355, 259] width 0 height 11
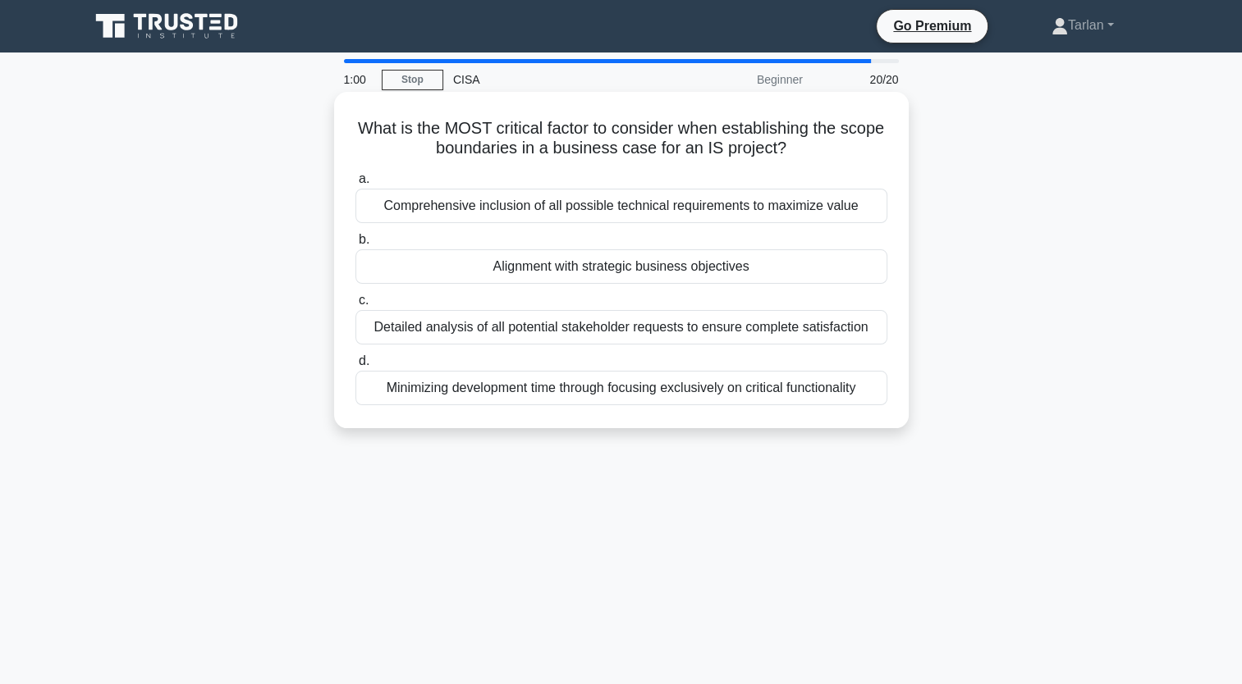
click at [630, 258] on div "Alignment with strategic business objectives" at bounding box center [621, 266] width 532 height 34
drag, startPoint x: 630, startPoint y: 258, endPoint x: 605, endPoint y: 275, distance: 30.3
click at [605, 275] on div "Alignment with strategic business objectives" at bounding box center [621, 266] width 532 height 34
click at [355, 245] on input "b. Alignment with strategic business objectives" at bounding box center [355, 240] width 0 height 11
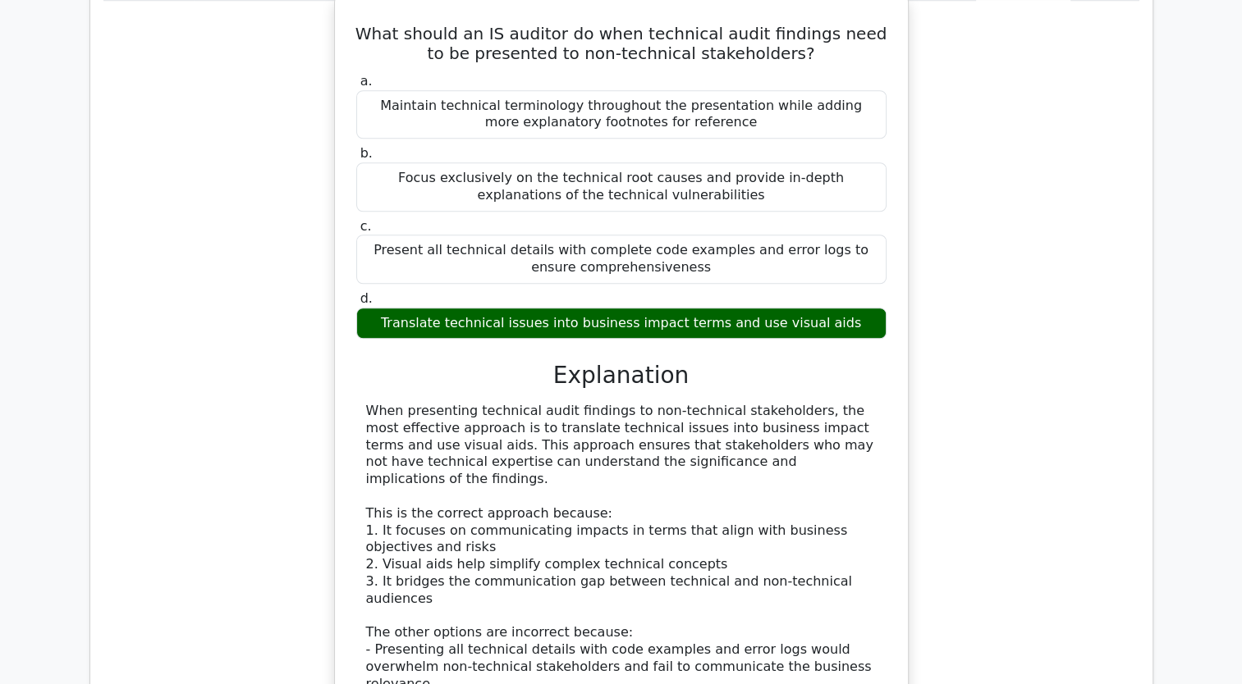
scroll to position [1477, 0]
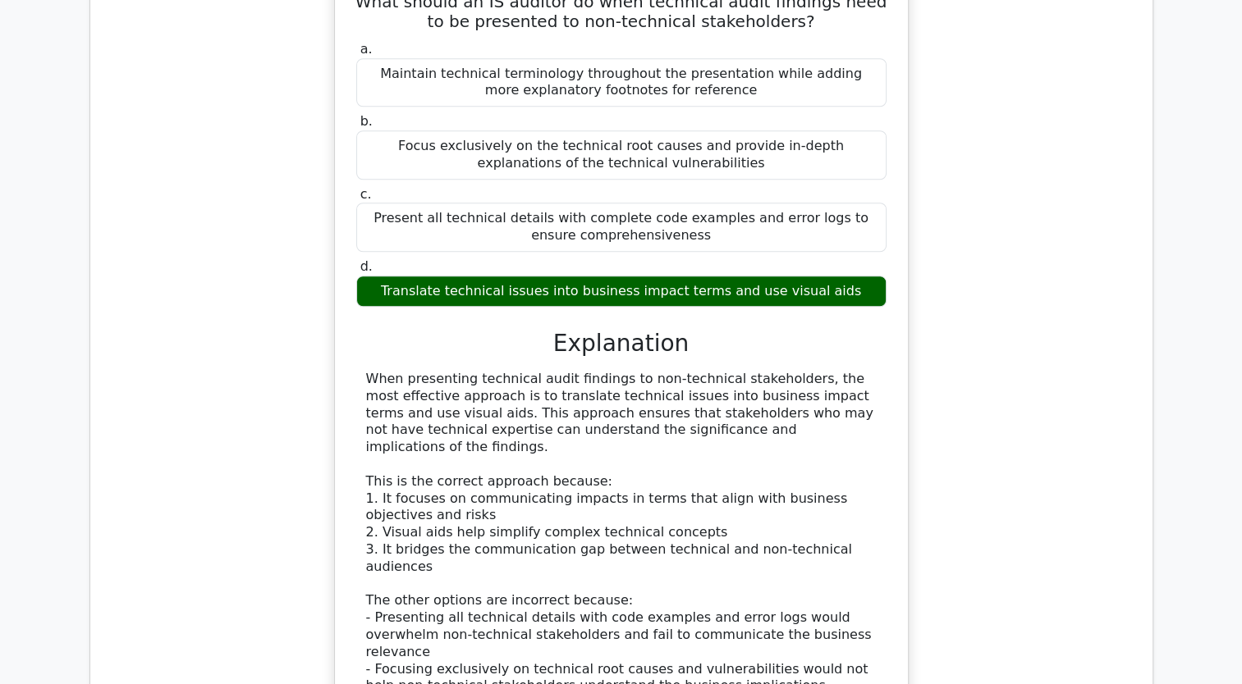
click at [199, 287] on div "What should an IS auditor do when technical audit findings need to be presented…" at bounding box center [621, 425] width 1036 height 921
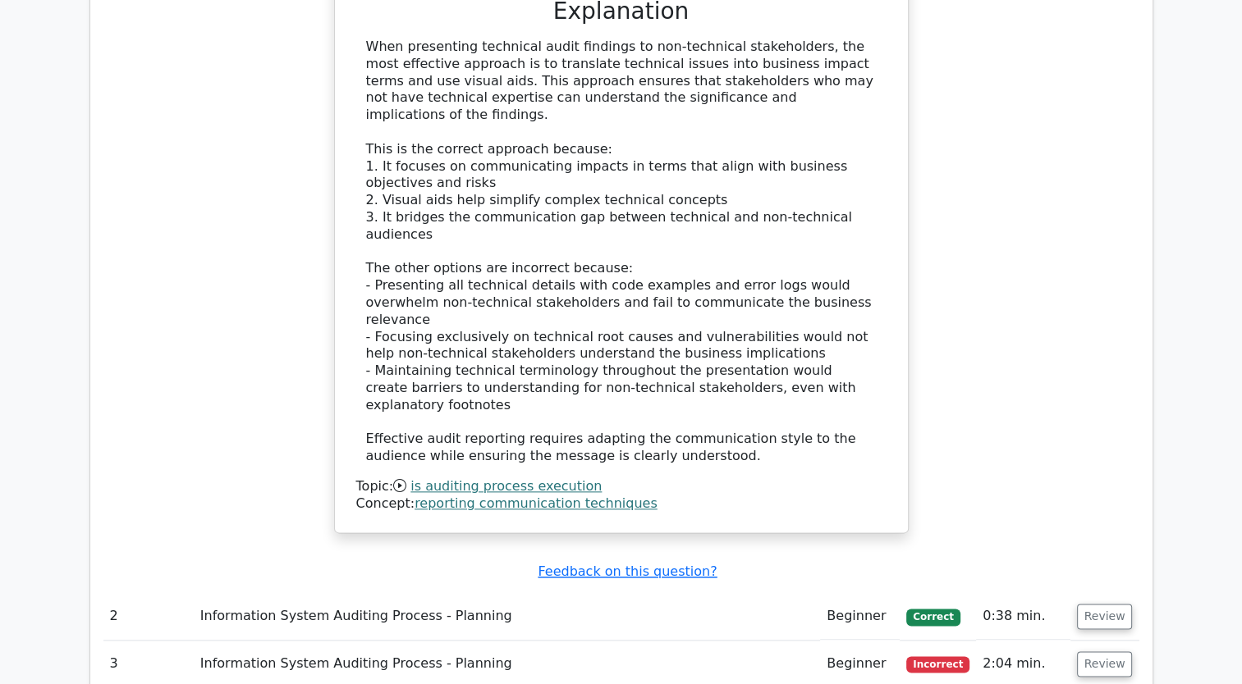
scroll to position [1887, 0]
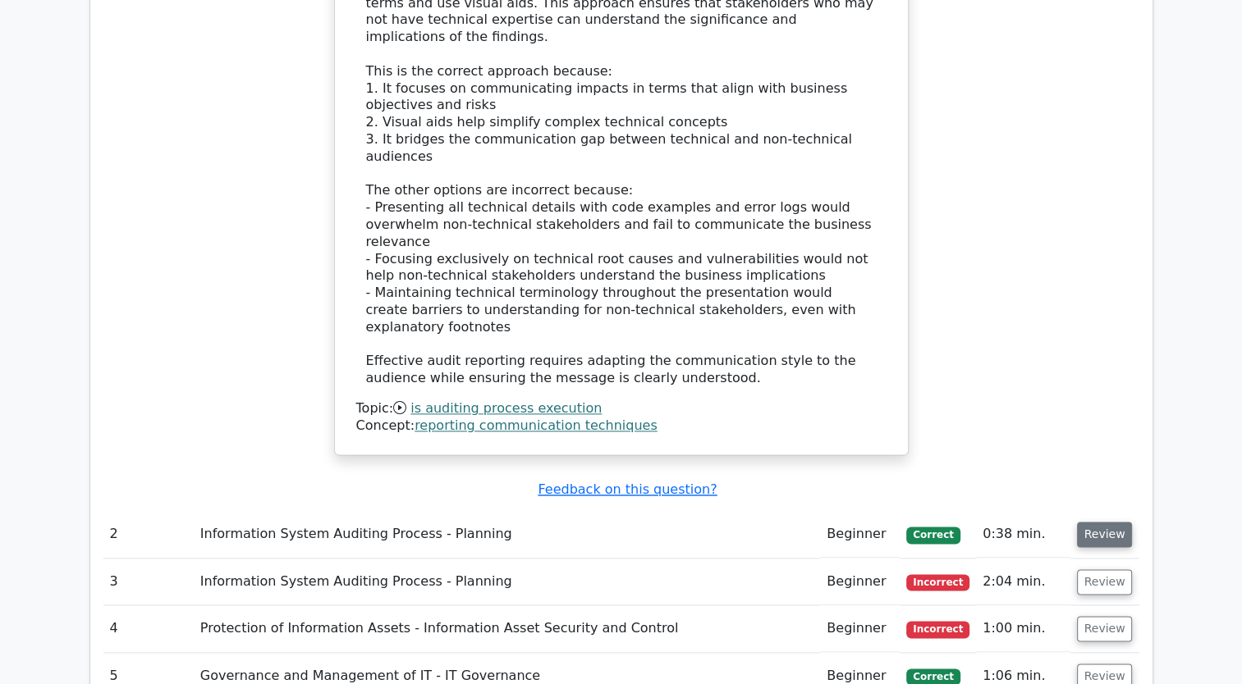
click at [1102, 522] on button "Review" at bounding box center [1105, 534] width 56 height 25
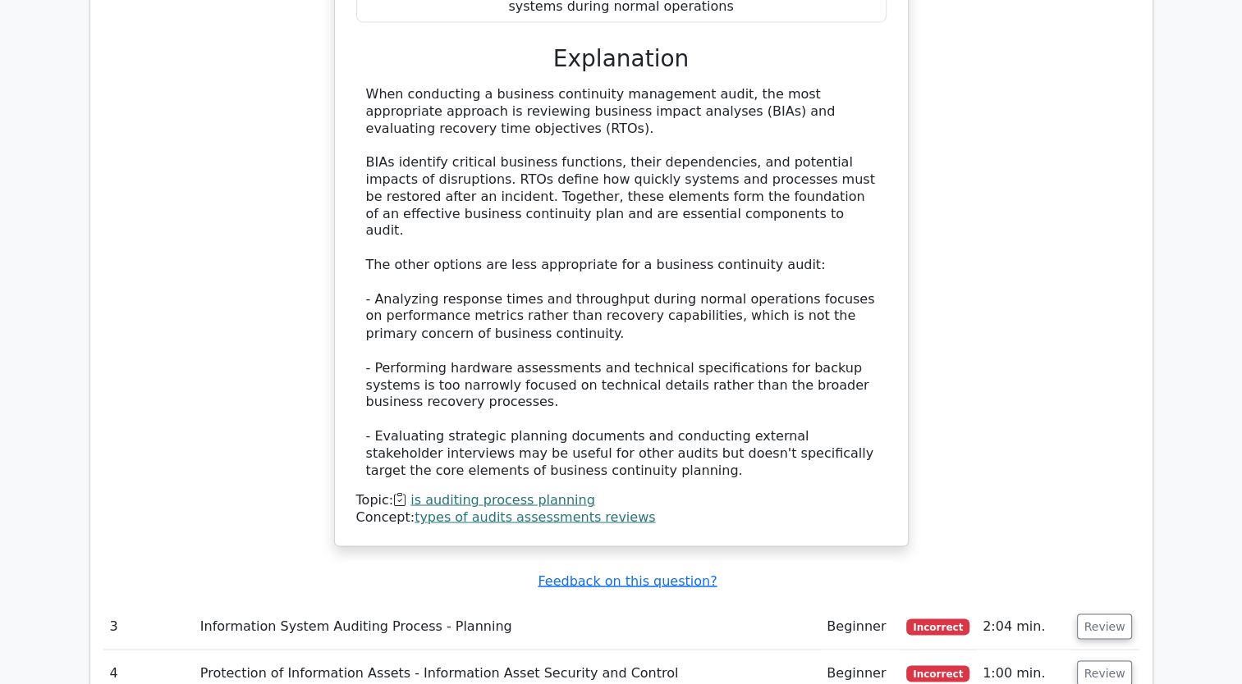
scroll to position [2790, 0]
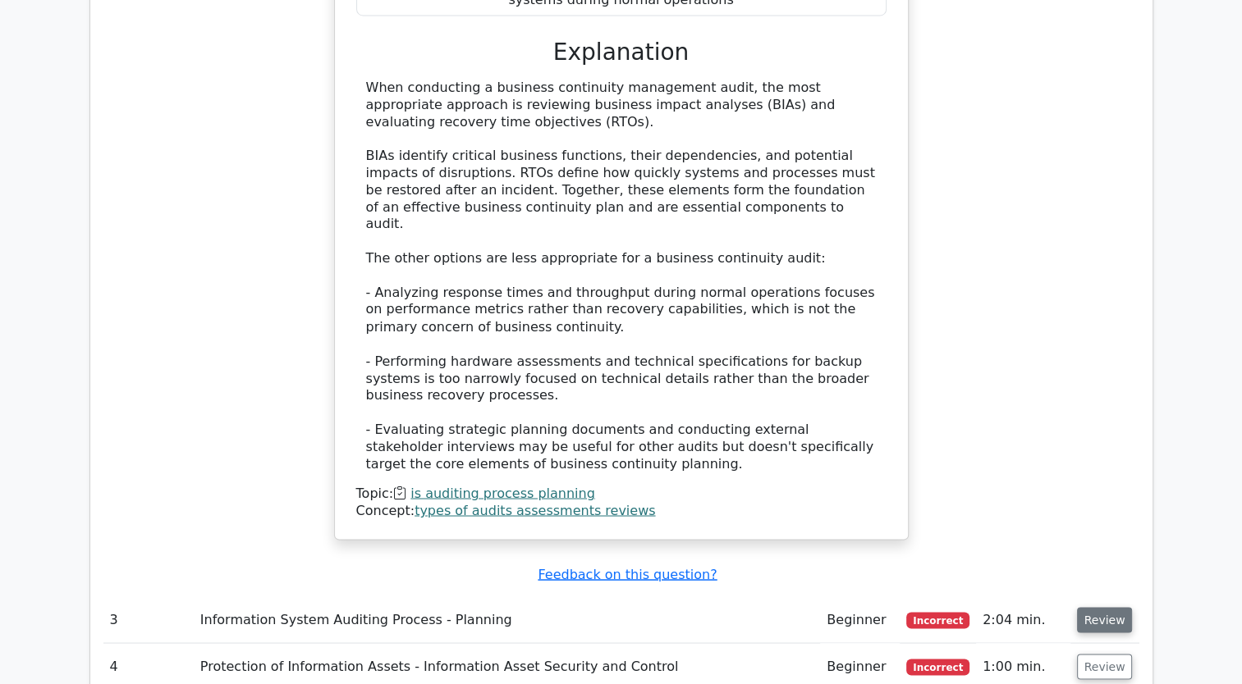
click at [1104, 607] on button "Review" at bounding box center [1105, 619] width 56 height 25
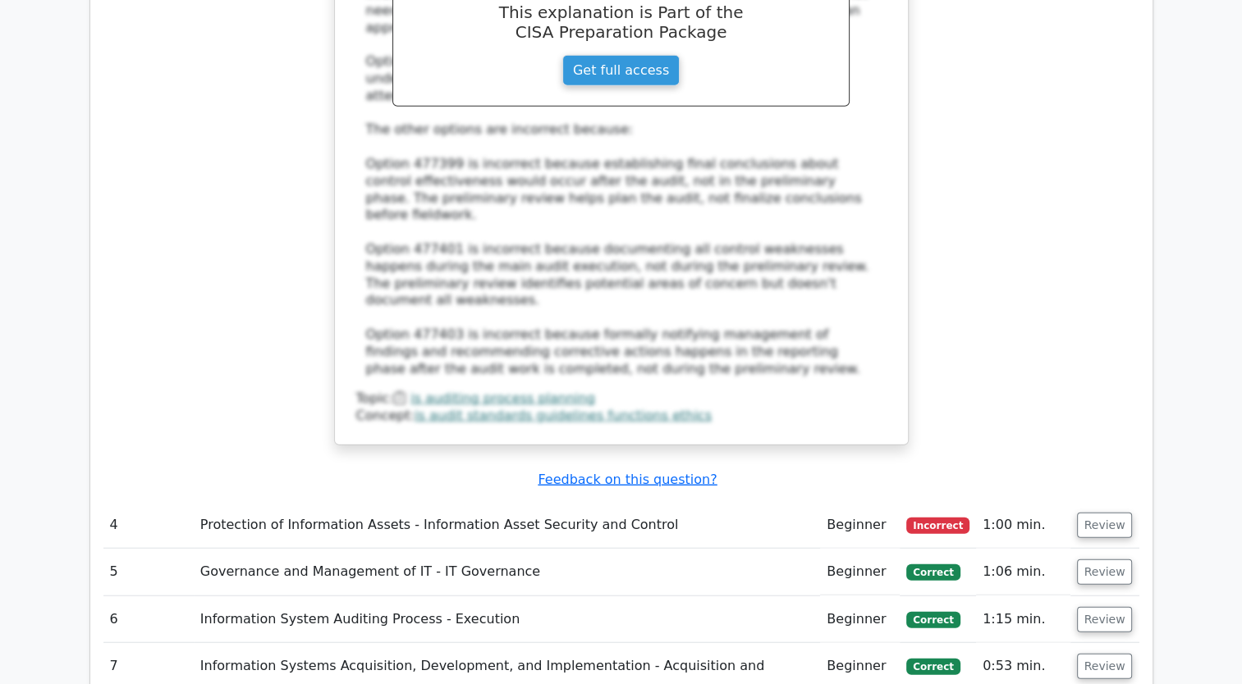
scroll to position [3857, 0]
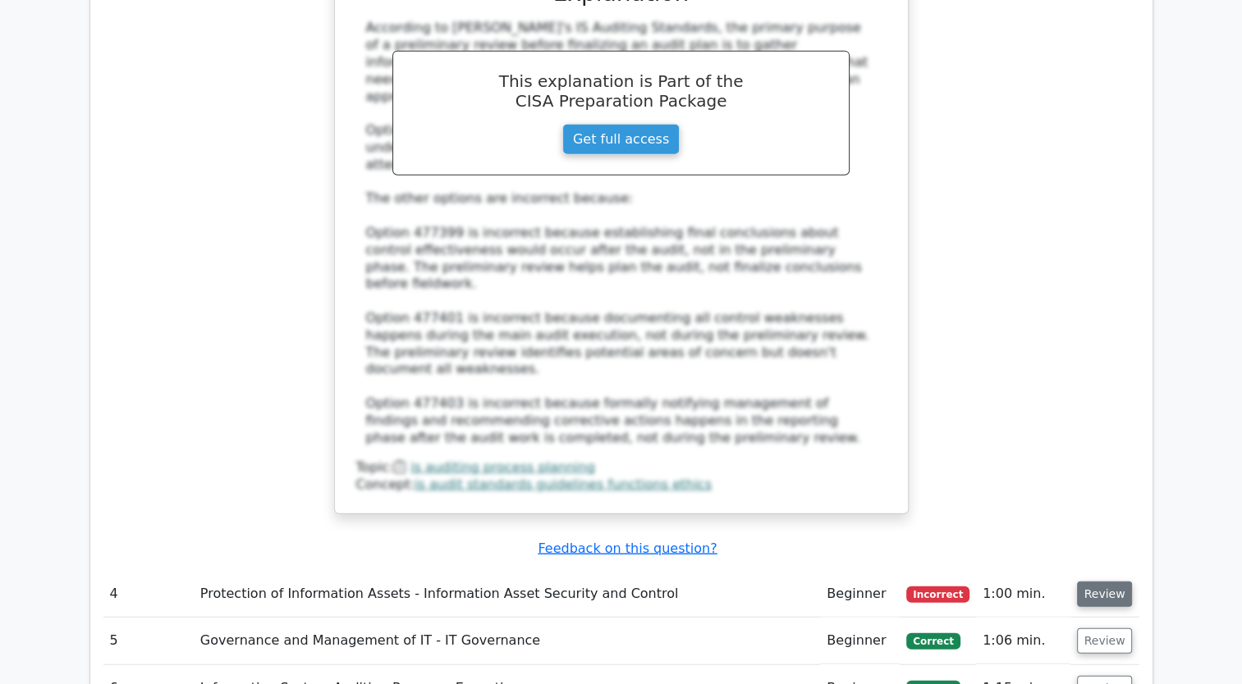
click at [1096, 582] on button "Review" at bounding box center [1105, 594] width 56 height 25
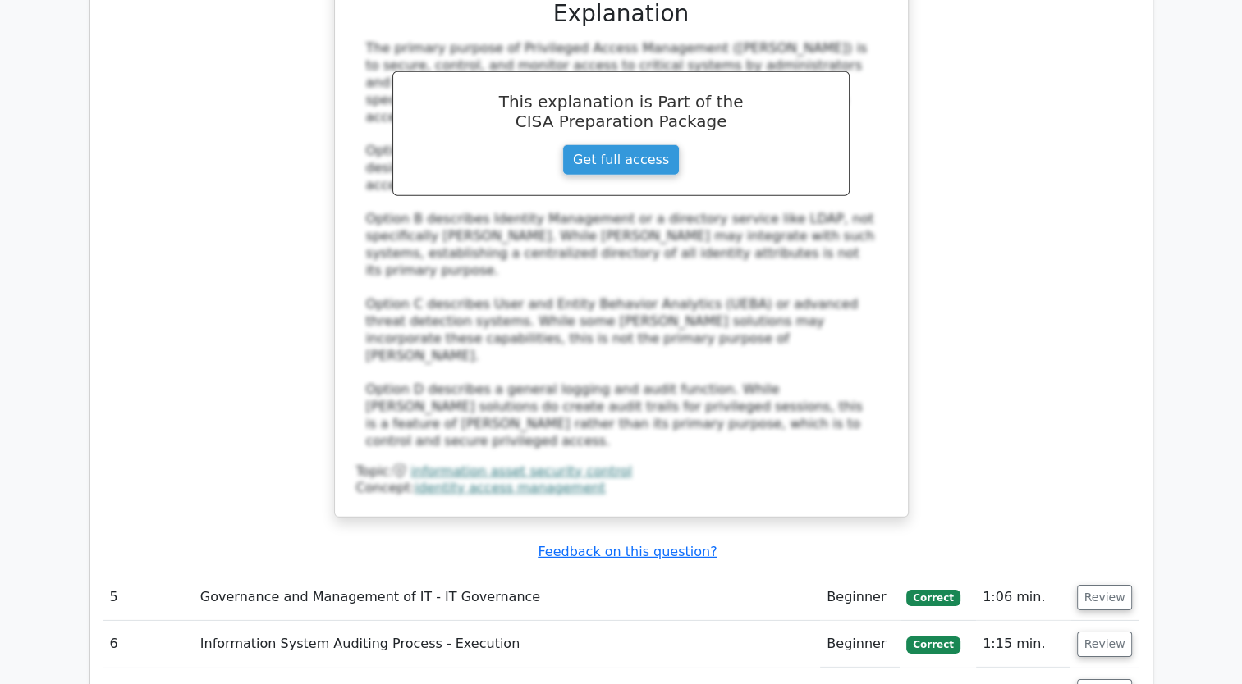
scroll to position [4759, 0]
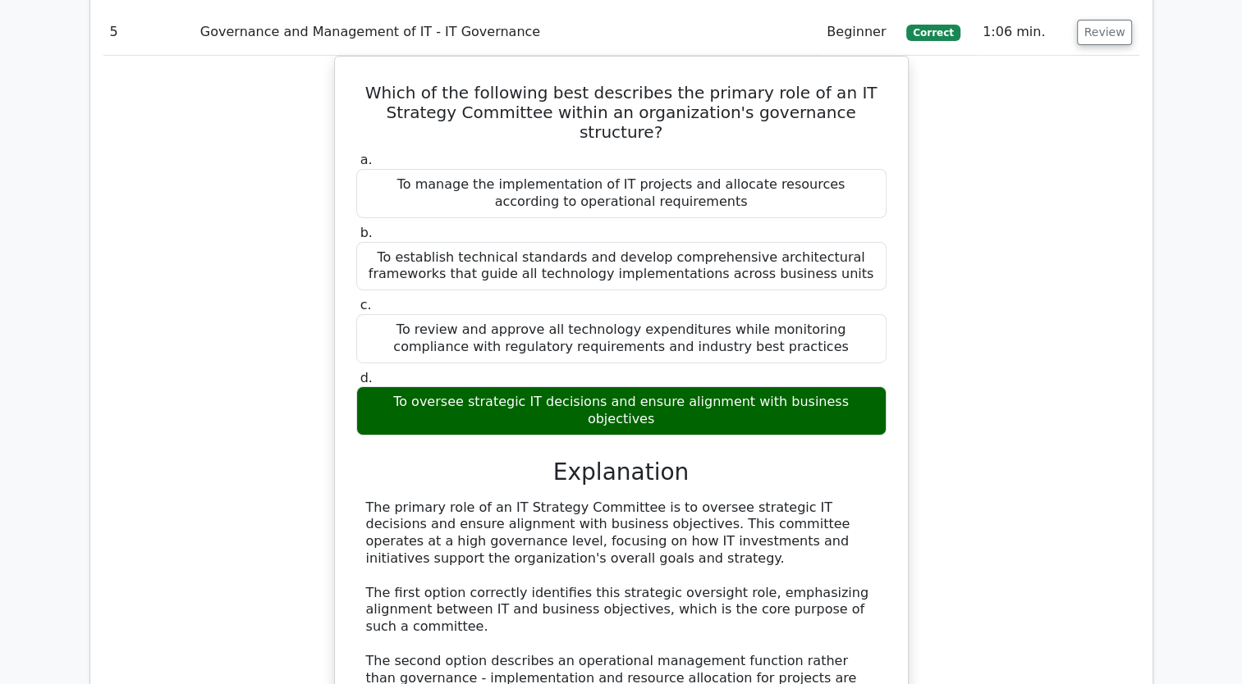
scroll to position [5498, 0]
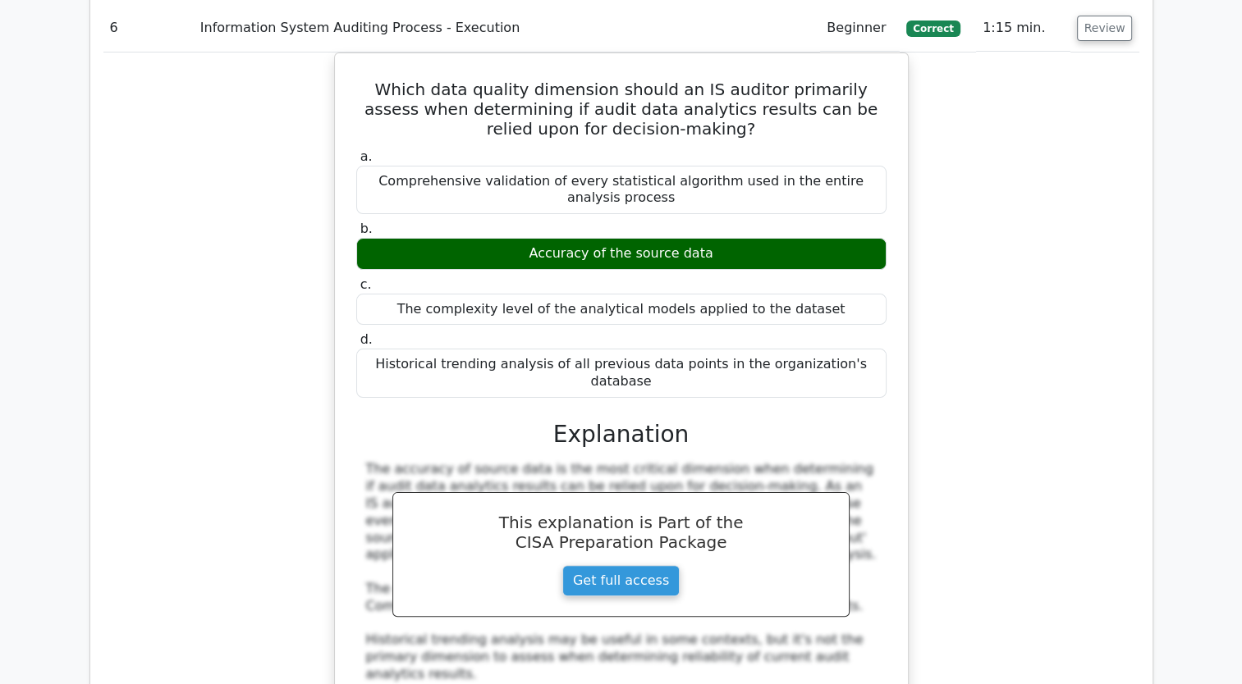
scroll to position [6483, 0]
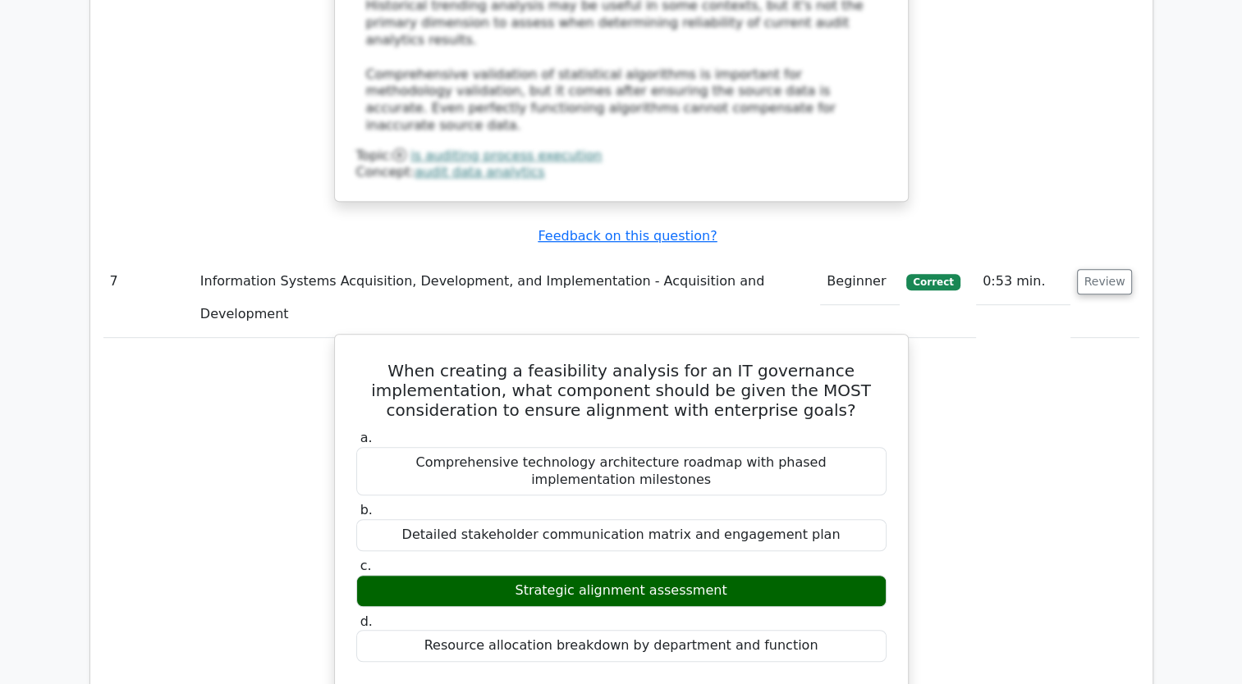
scroll to position [7303, 0]
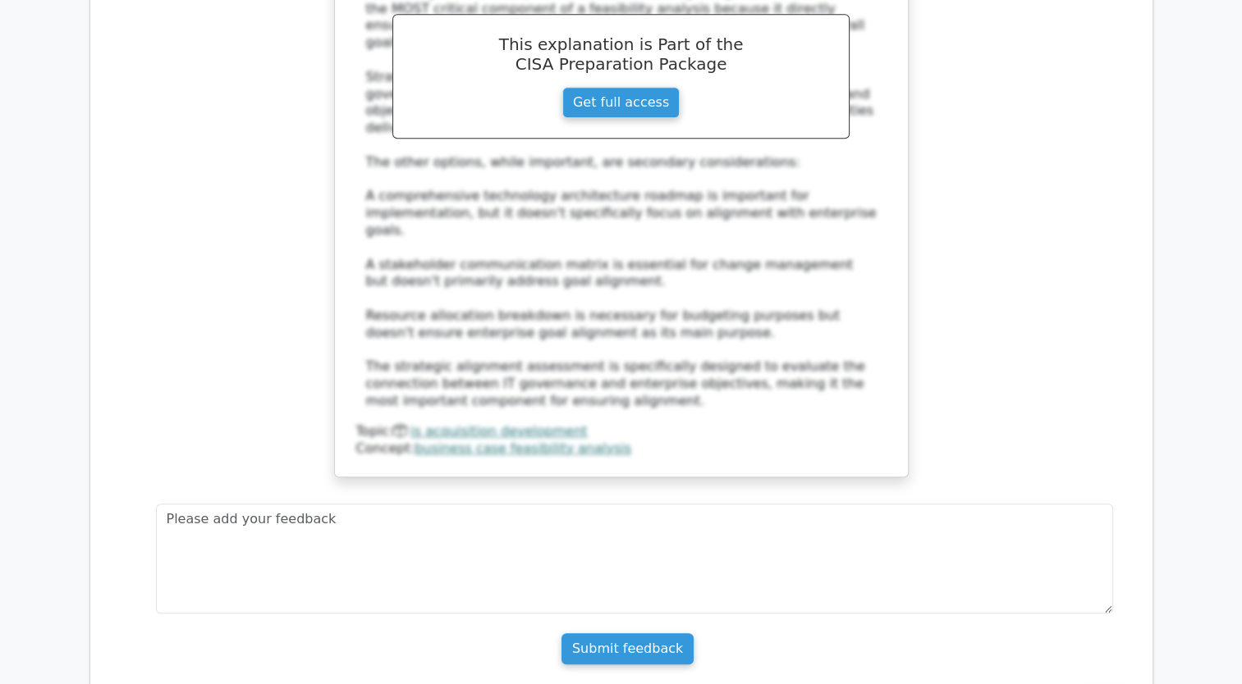
scroll to position [7796, 0]
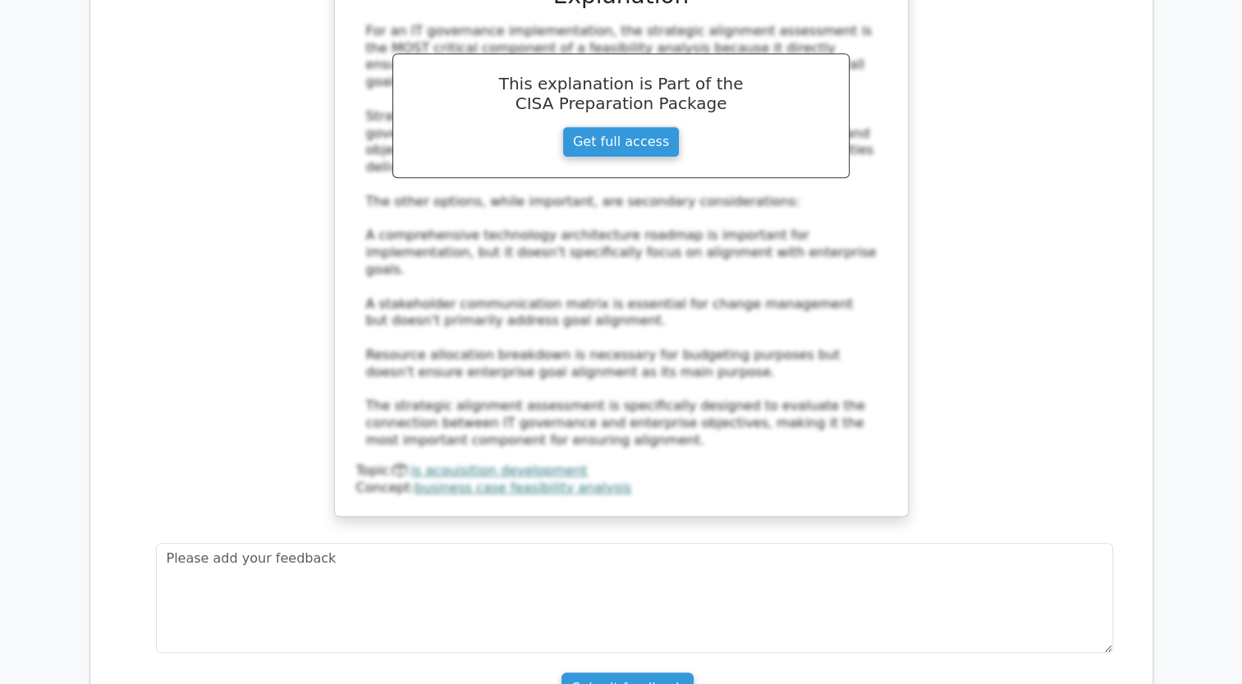
drag, startPoint x: 361, startPoint y: 151, endPoint x: 783, endPoint y: 182, distance: 422.9
copy h5 "What is the MOST significant benefit of implementing peer reviews in the IT aud…"
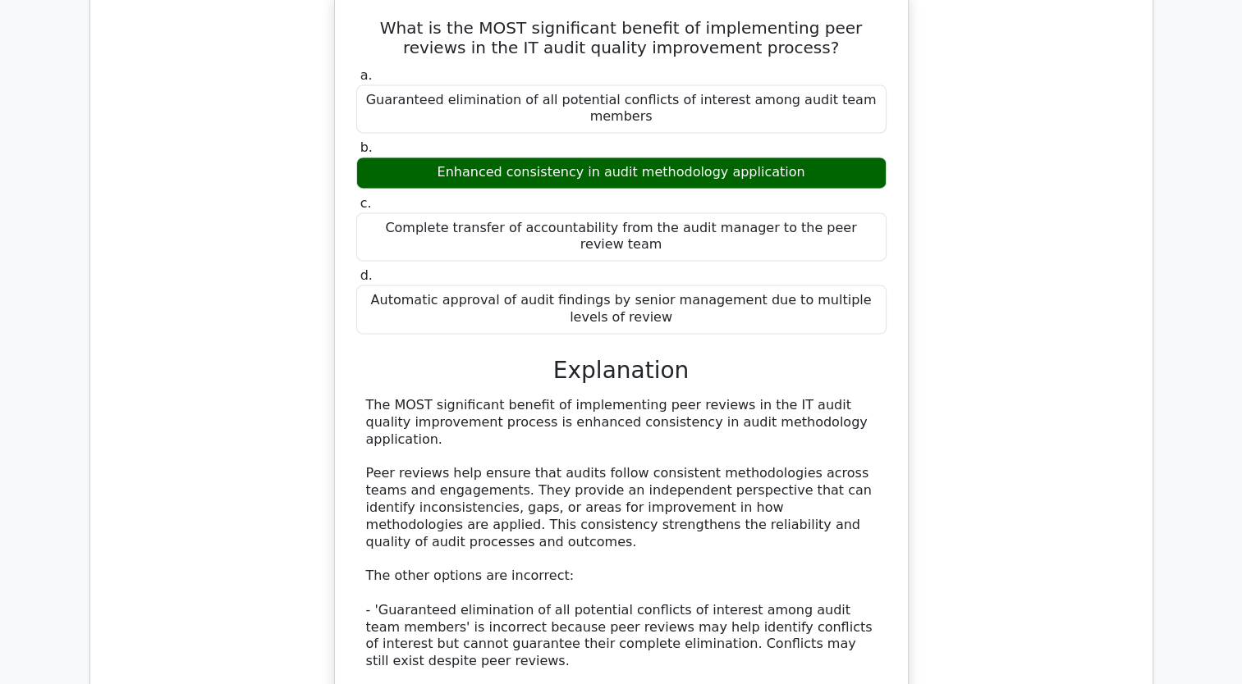
scroll to position [8616, 0]
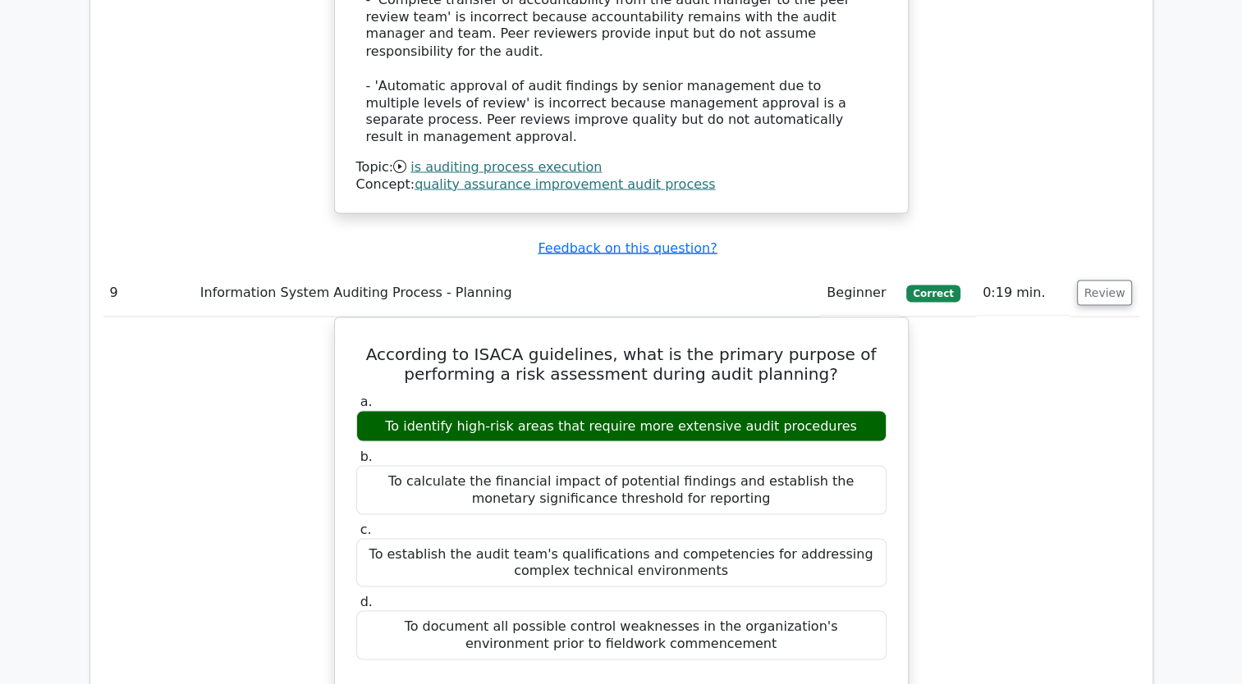
scroll to position [9273, 0]
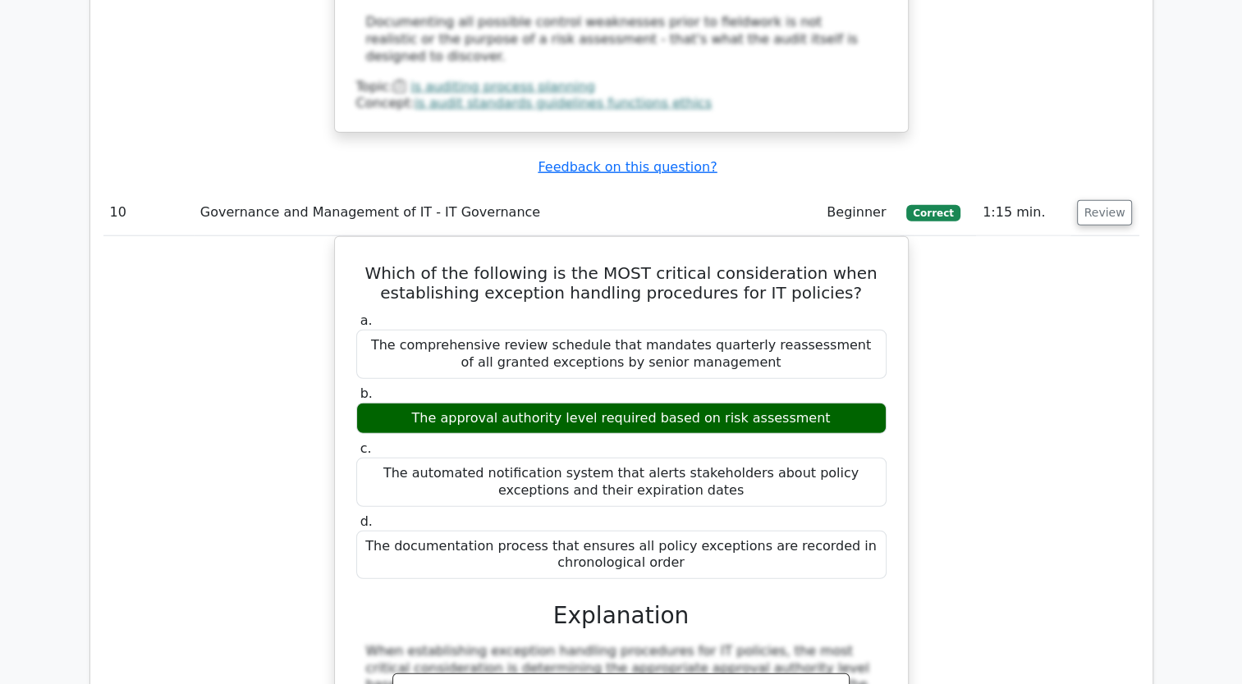
scroll to position [10339, 0]
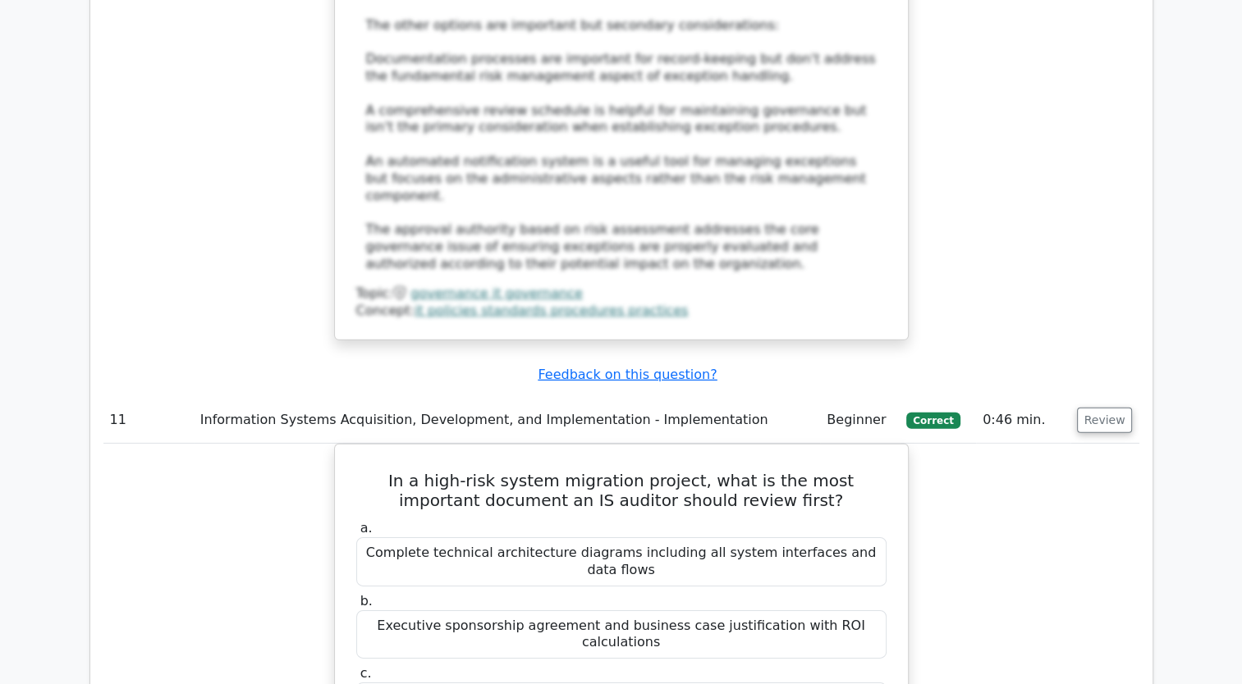
scroll to position [11406, 0]
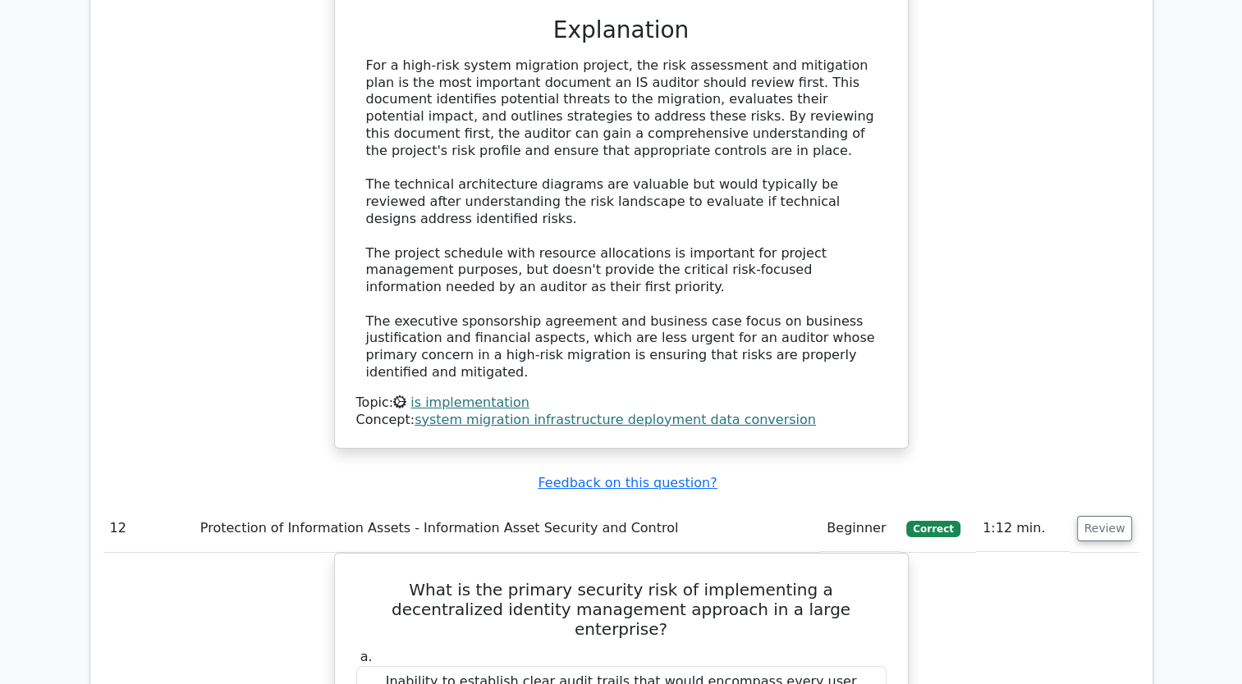
scroll to position [12145, 0]
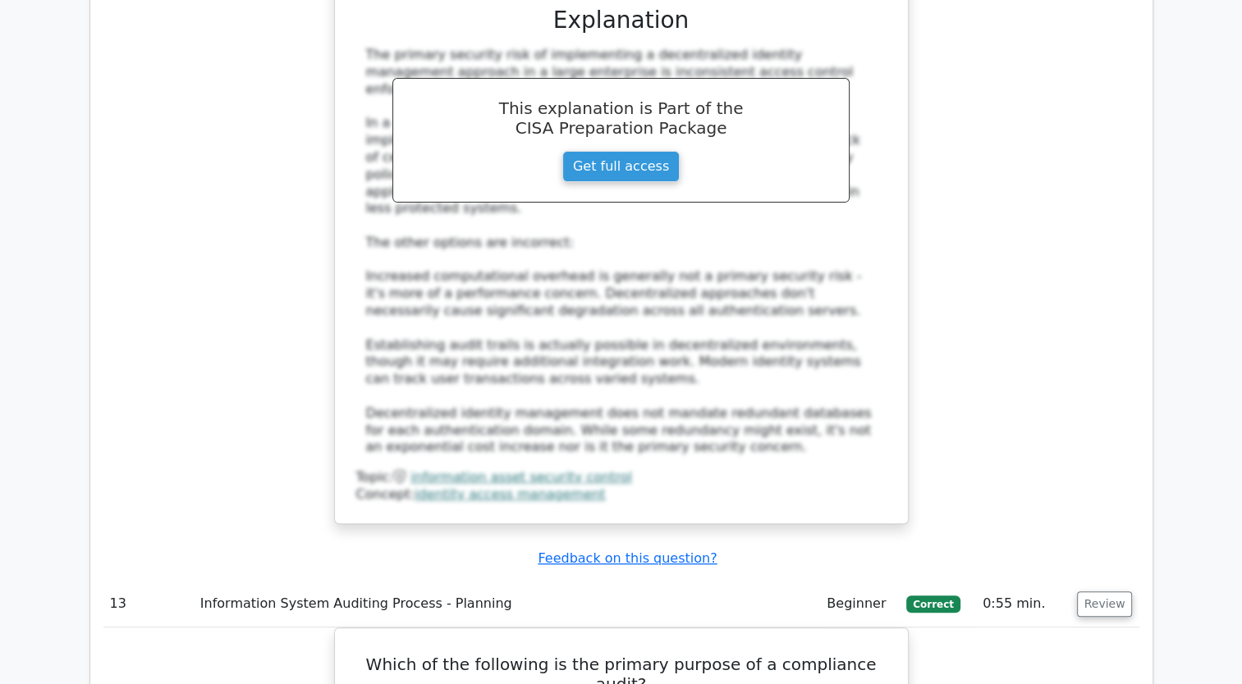
scroll to position [12883, 0]
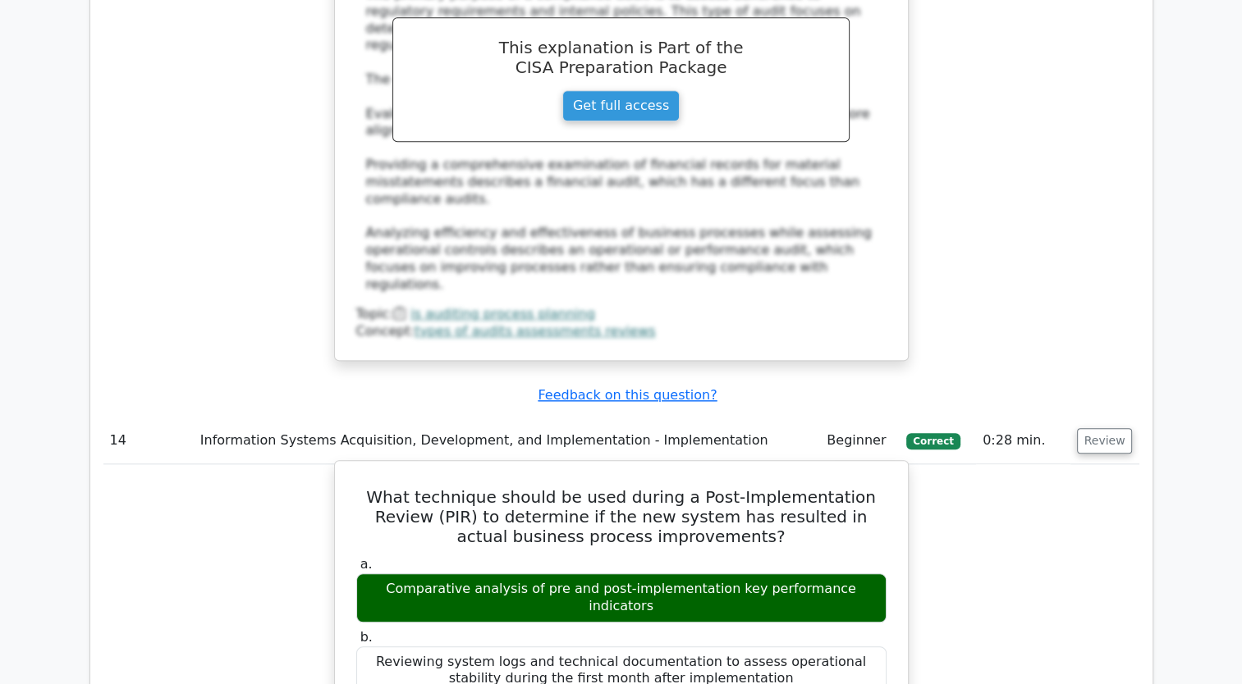
scroll to position [13950, 0]
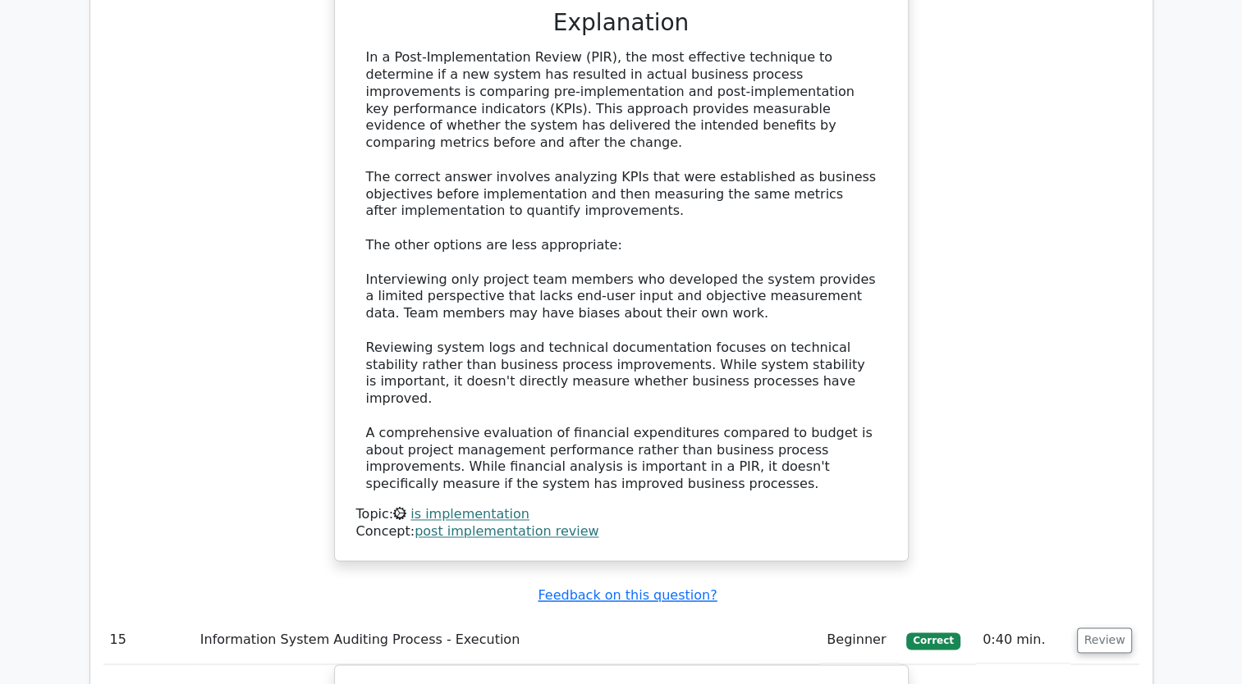
scroll to position [15099, 0]
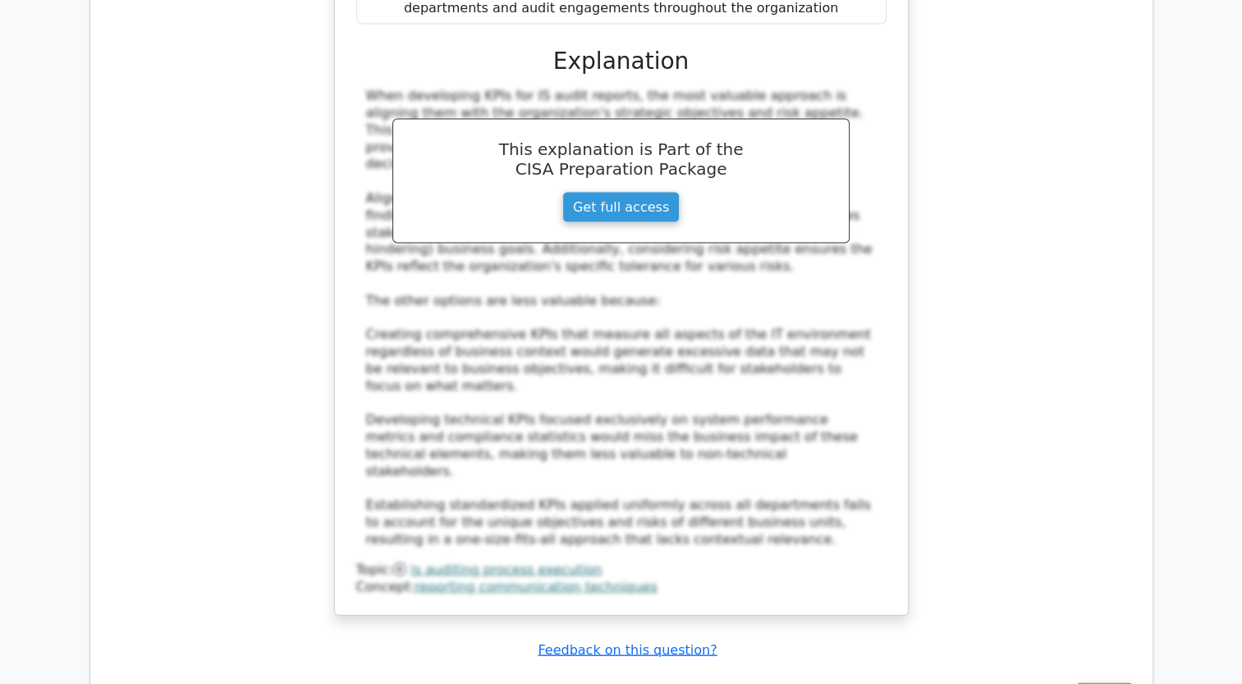
scroll to position [15919, 0]
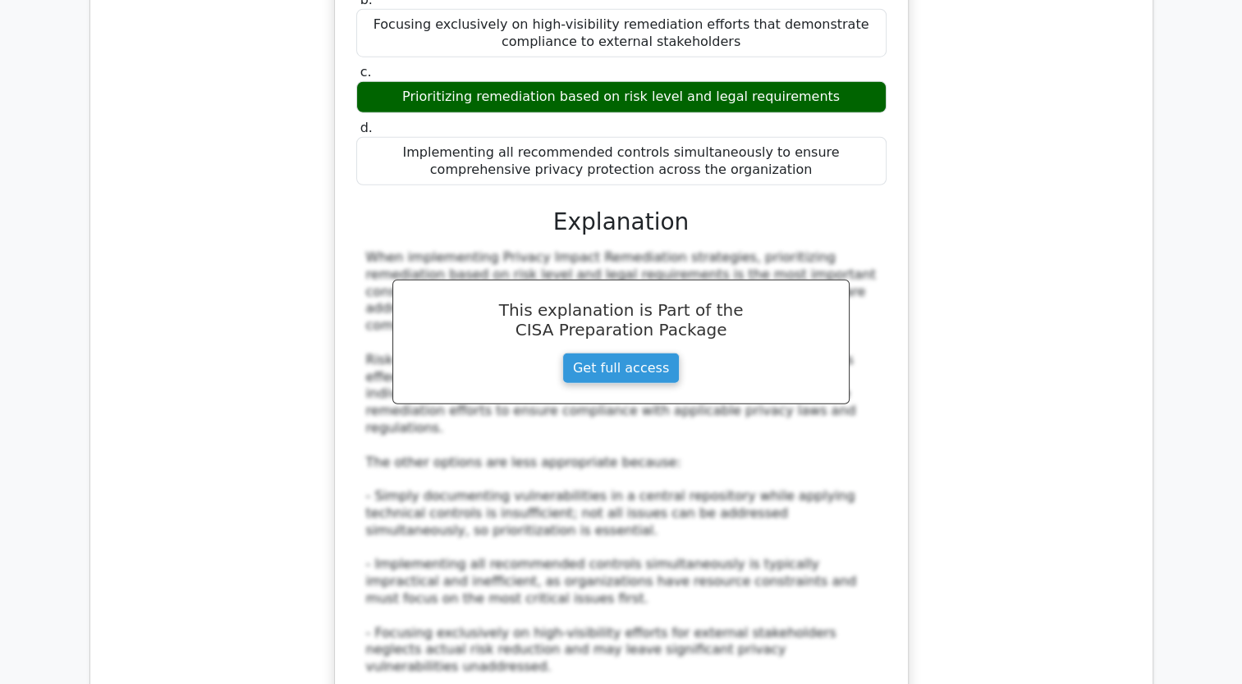
scroll to position [16740, 0]
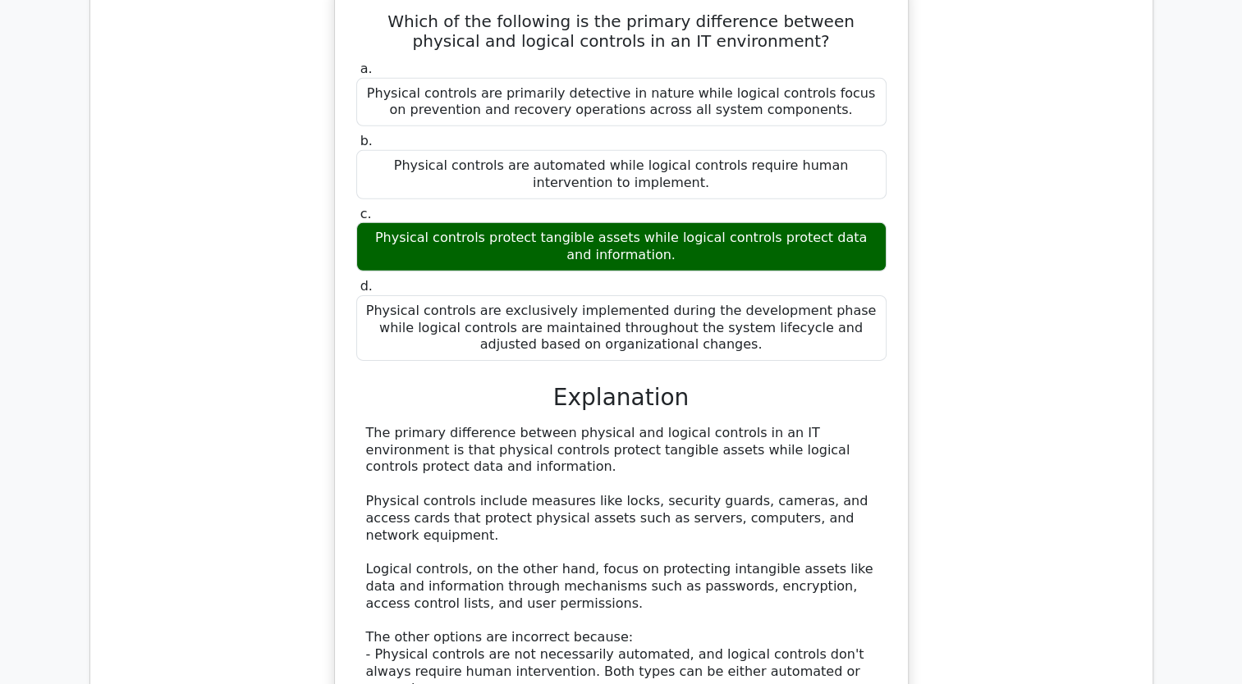
scroll to position [17807, 0]
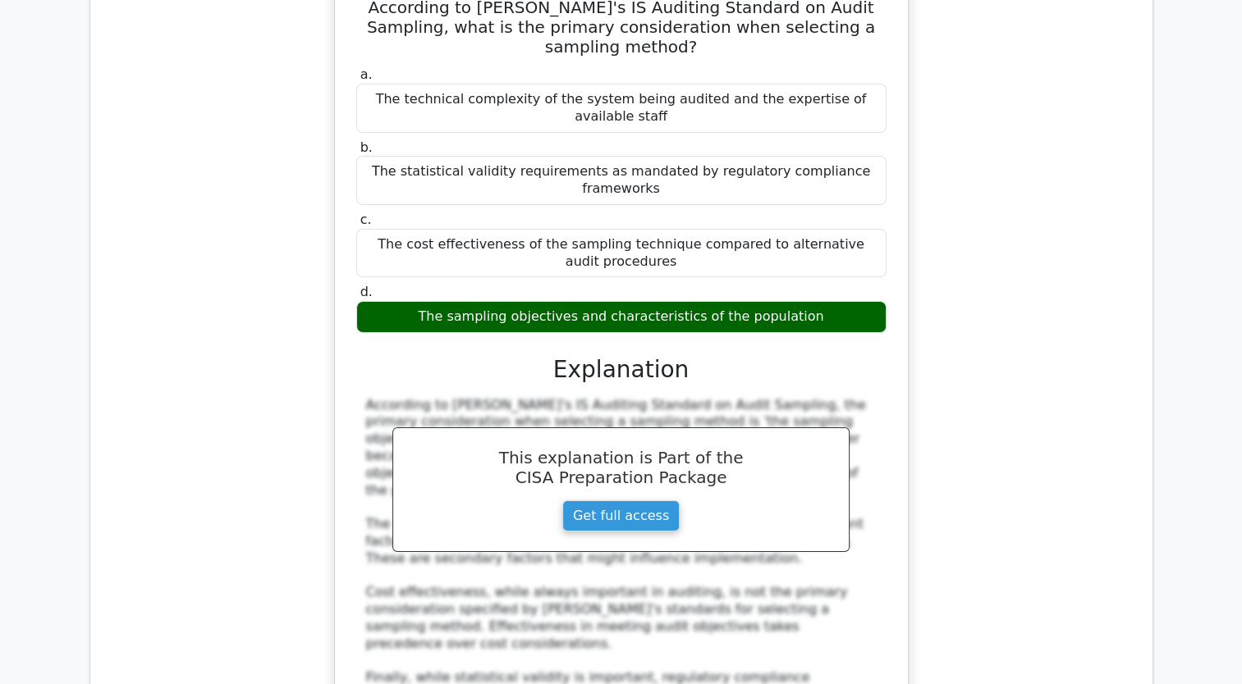
scroll to position [18709, 0]
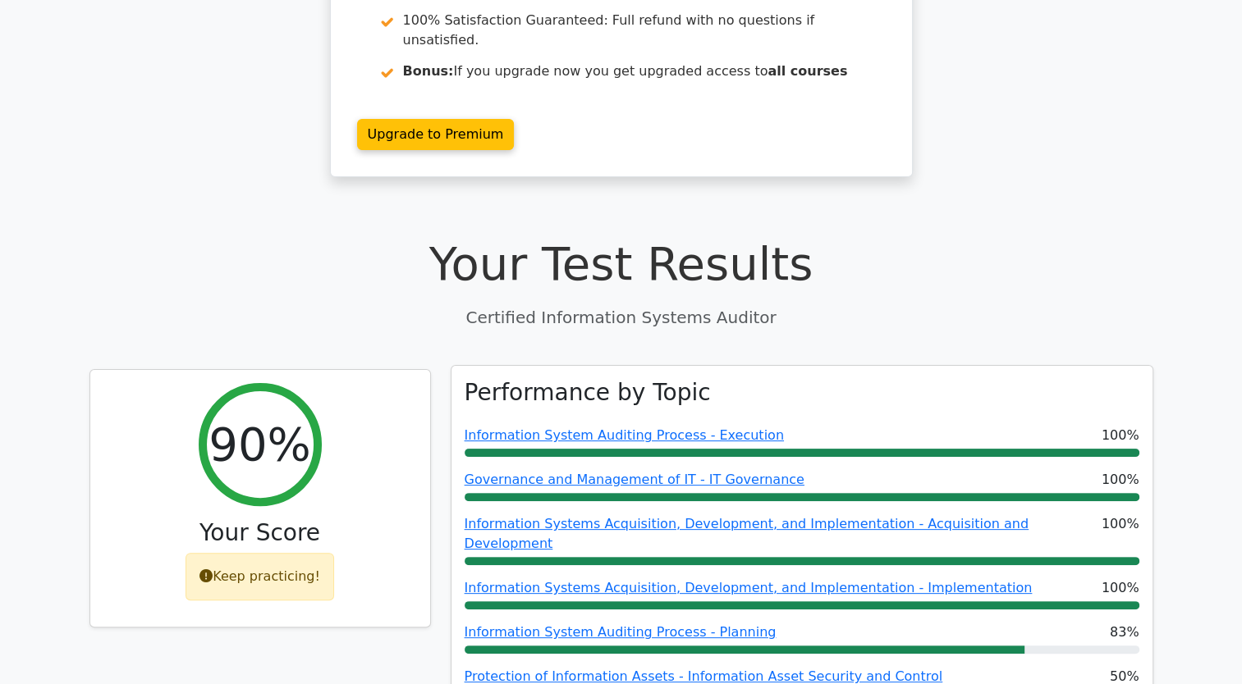
scroll to position [0, 0]
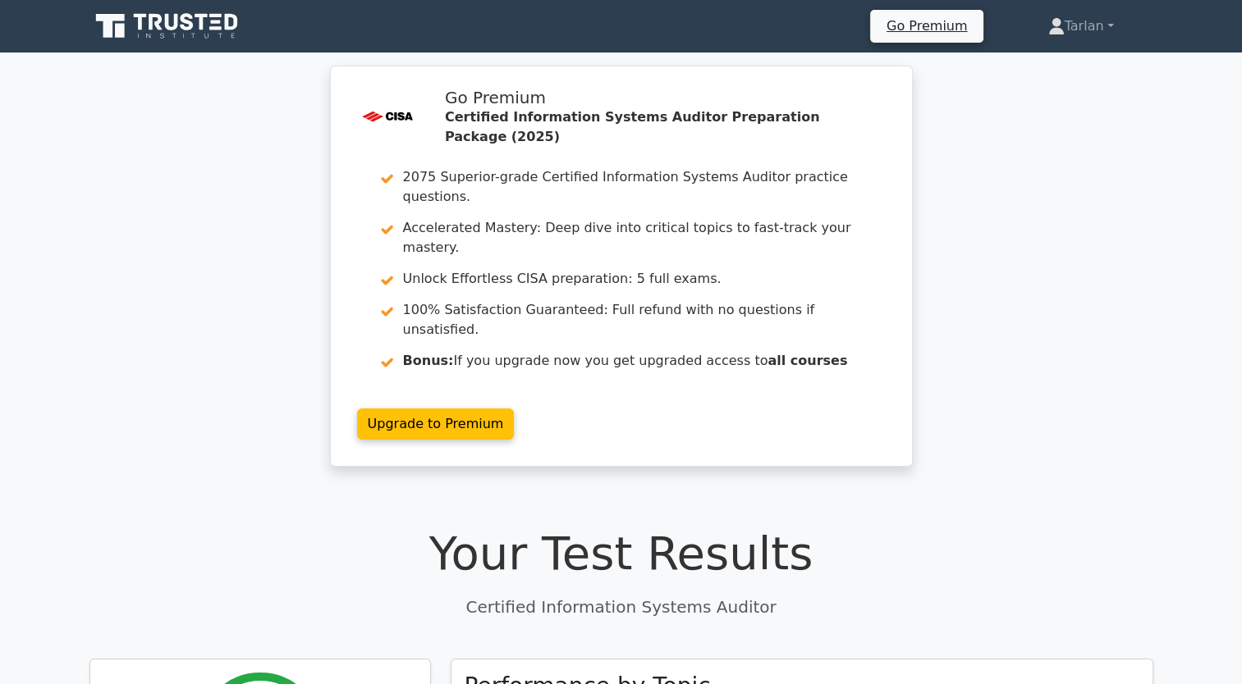
click at [148, 20] on icon at bounding box center [168, 26] width 158 height 31
